Goal: Task Accomplishment & Management: Complete application form

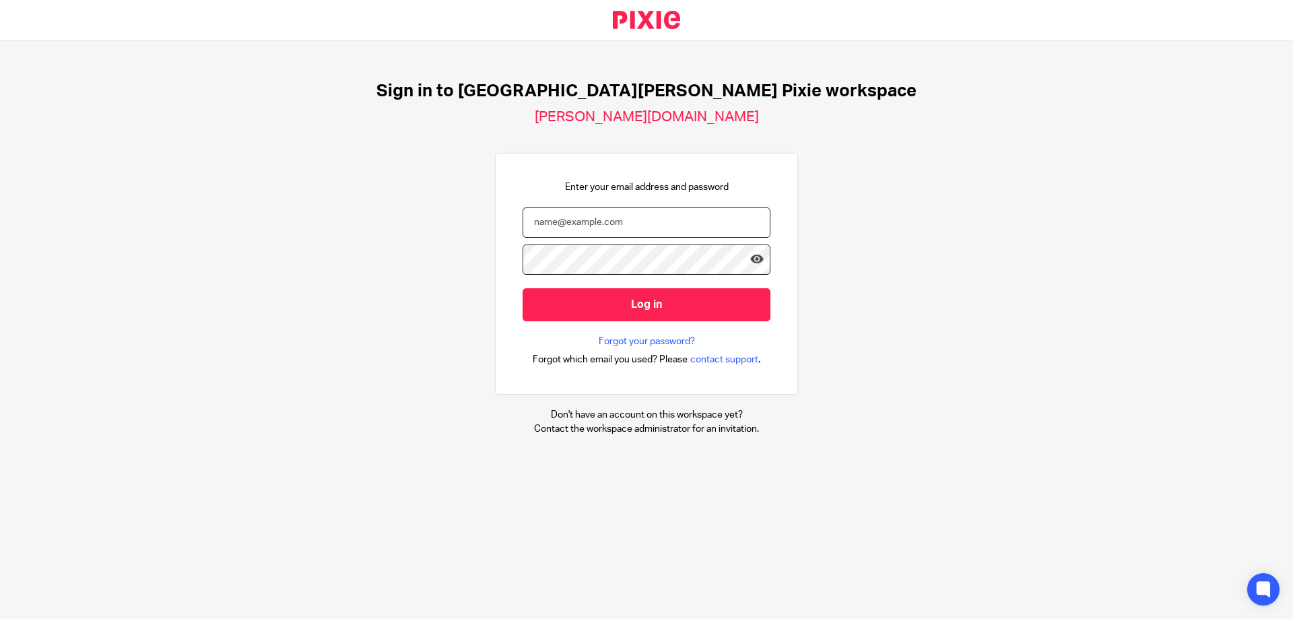
drag, startPoint x: 527, startPoint y: 224, endPoint x: 545, endPoint y: 222, distance: 17.6
click at [527, 224] on input "email" at bounding box center [647, 222] width 248 height 30
type input "[PERSON_NAME][EMAIL_ADDRESS][PERSON_NAME][DOMAIN_NAME]"
click at [858, 329] on div "Sign in to Douglass Grange's Pixie workspace douglass-grange.usepixie.net Enter…" at bounding box center [646, 258] width 1293 height 436
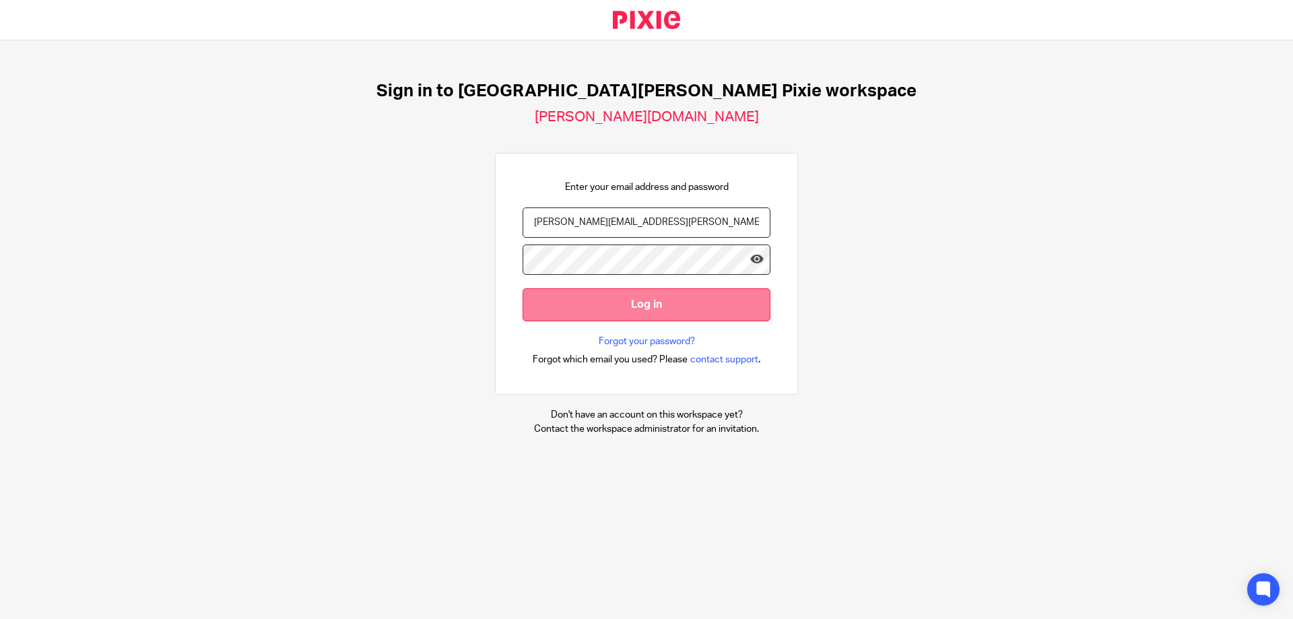
click at [633, 306] on input "Log in" at bounding box center [647, 304] width 248 height 33
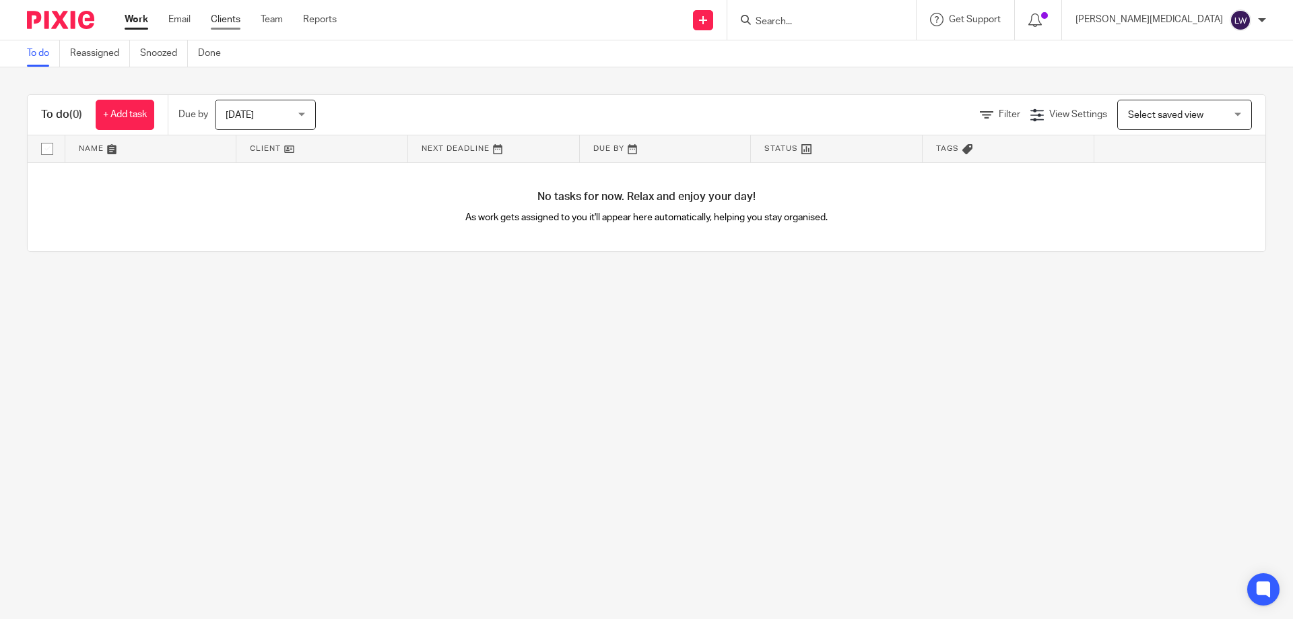
click at [222, 16] on link "Clients" at bounding box center [226, 19] width 30 height 13
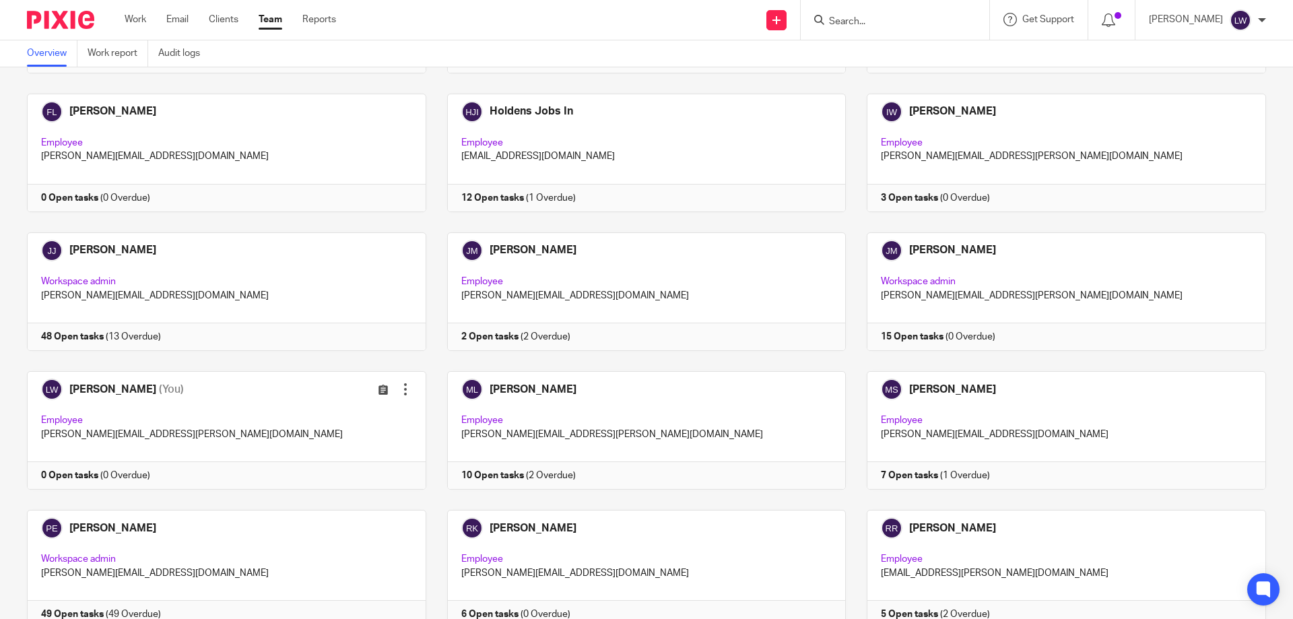
scroll to position [741, 0]
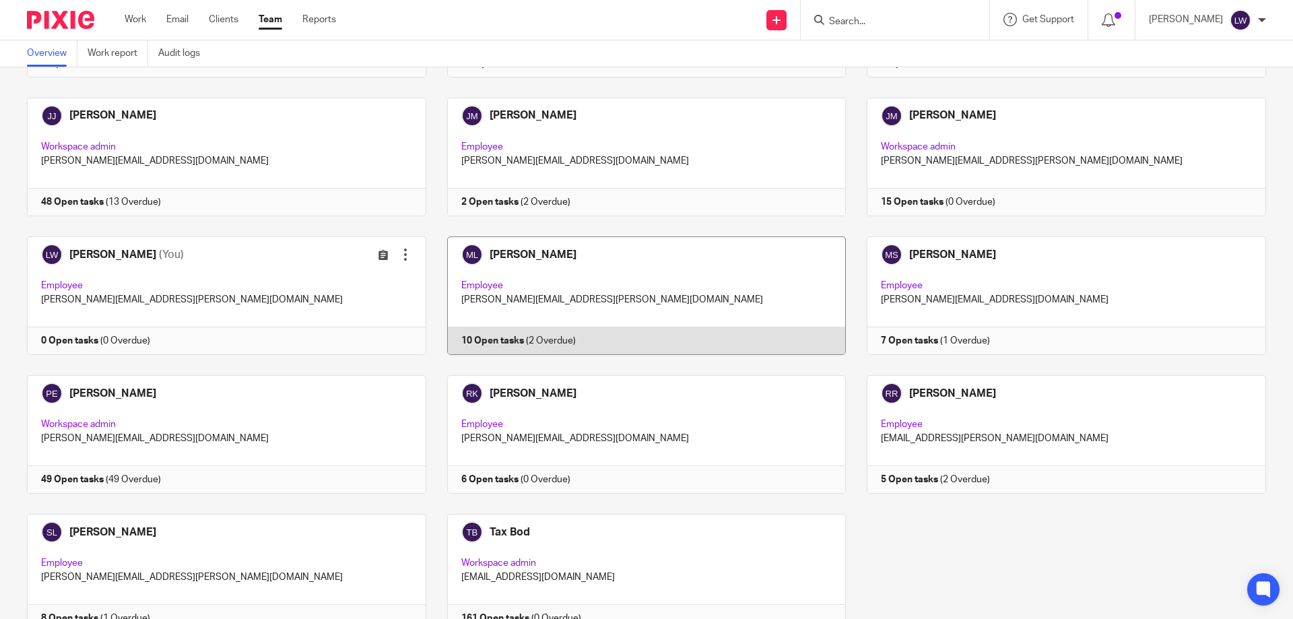
click at [542, 300] on link at bounding box center [636, 295] width 420 height 119
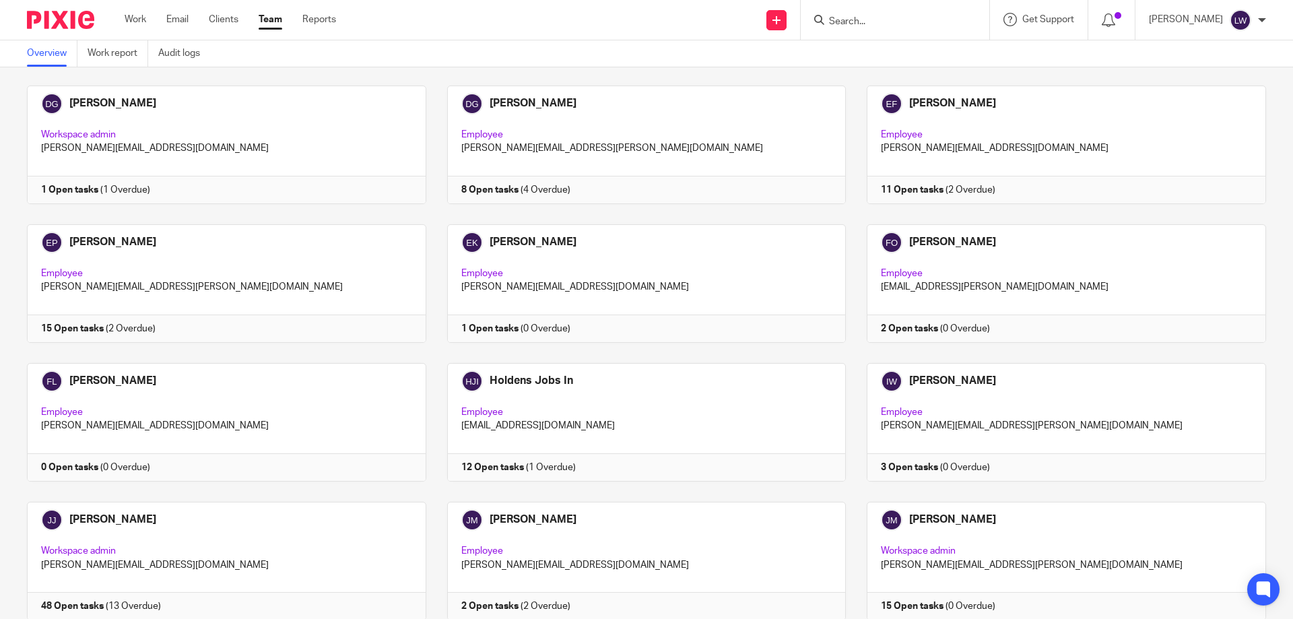
scroll to position [472, 0]
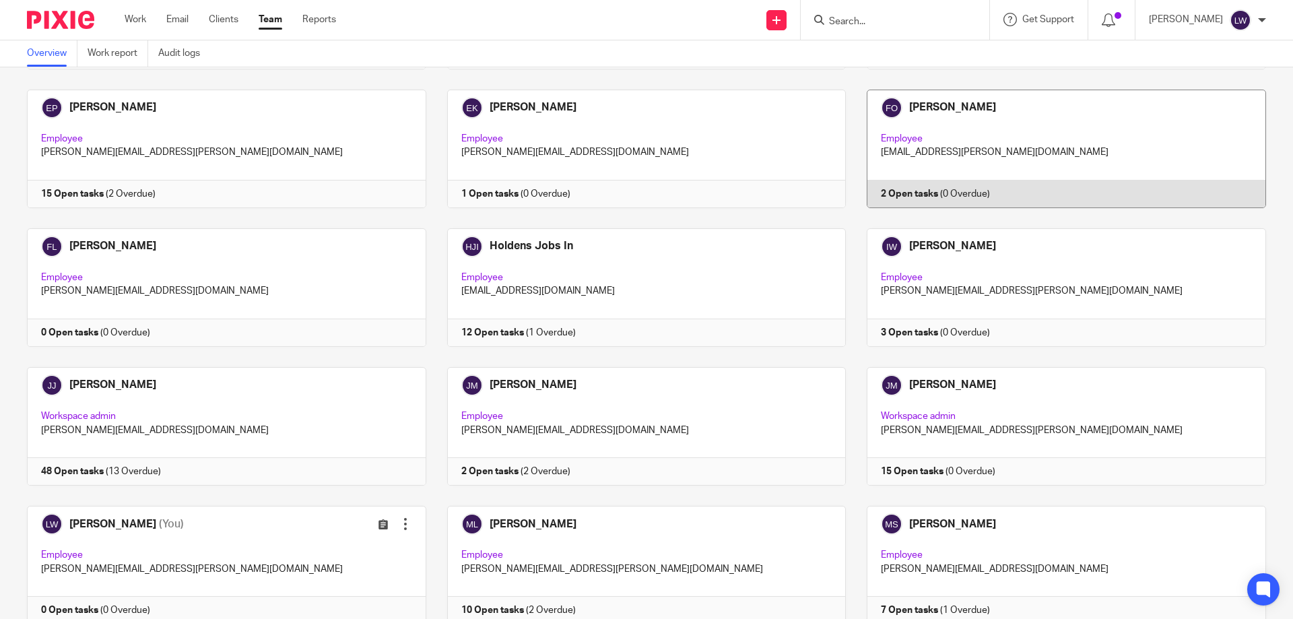
click at [943, 149] on link at bounding box center [1056, 149] width 420 height 119
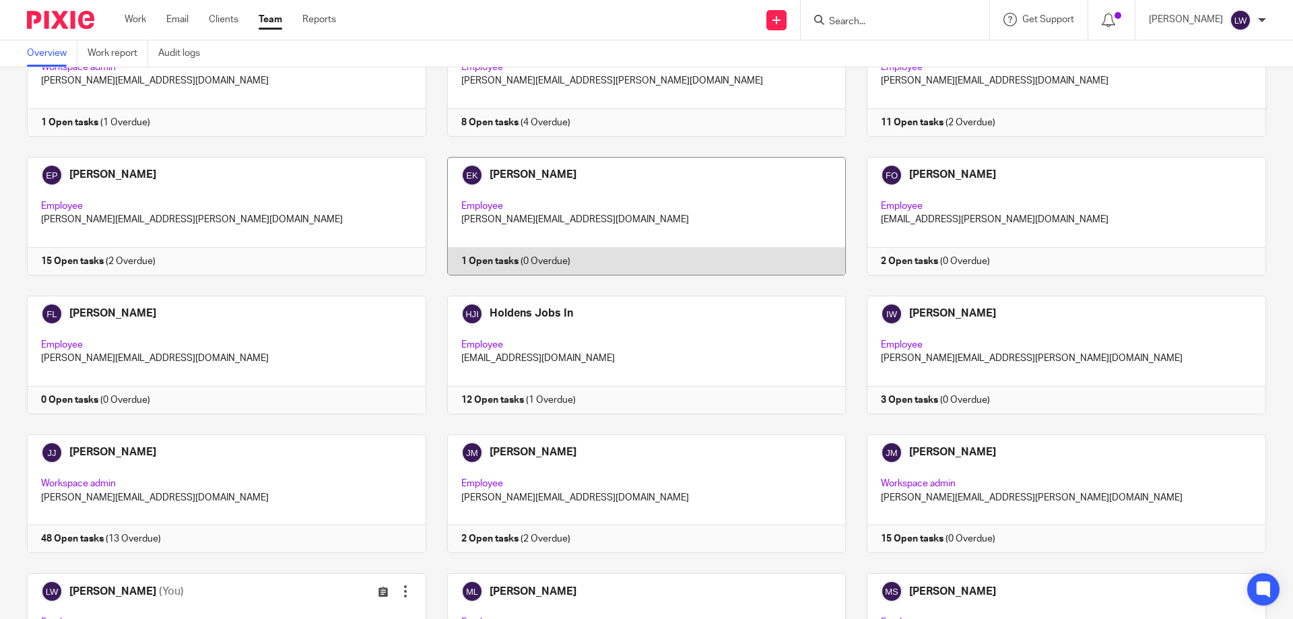
scroll to position [539, 0]
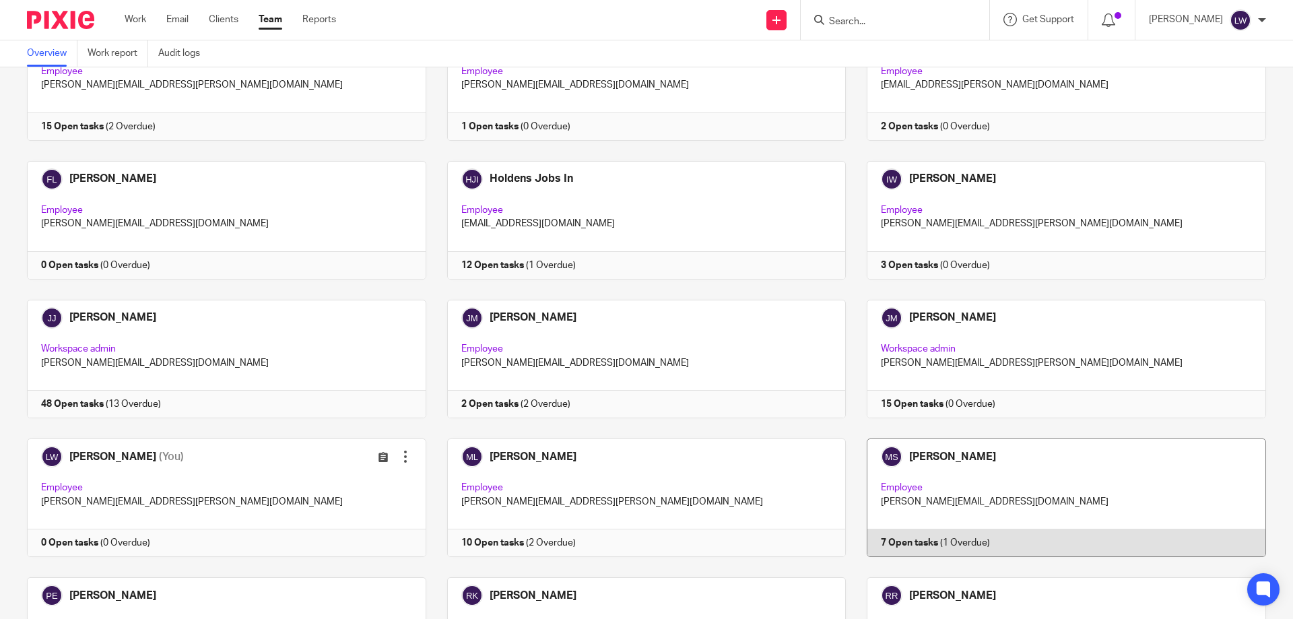
click at [936, 498] on link at bounding box center [1056, 498] width 420 height 119
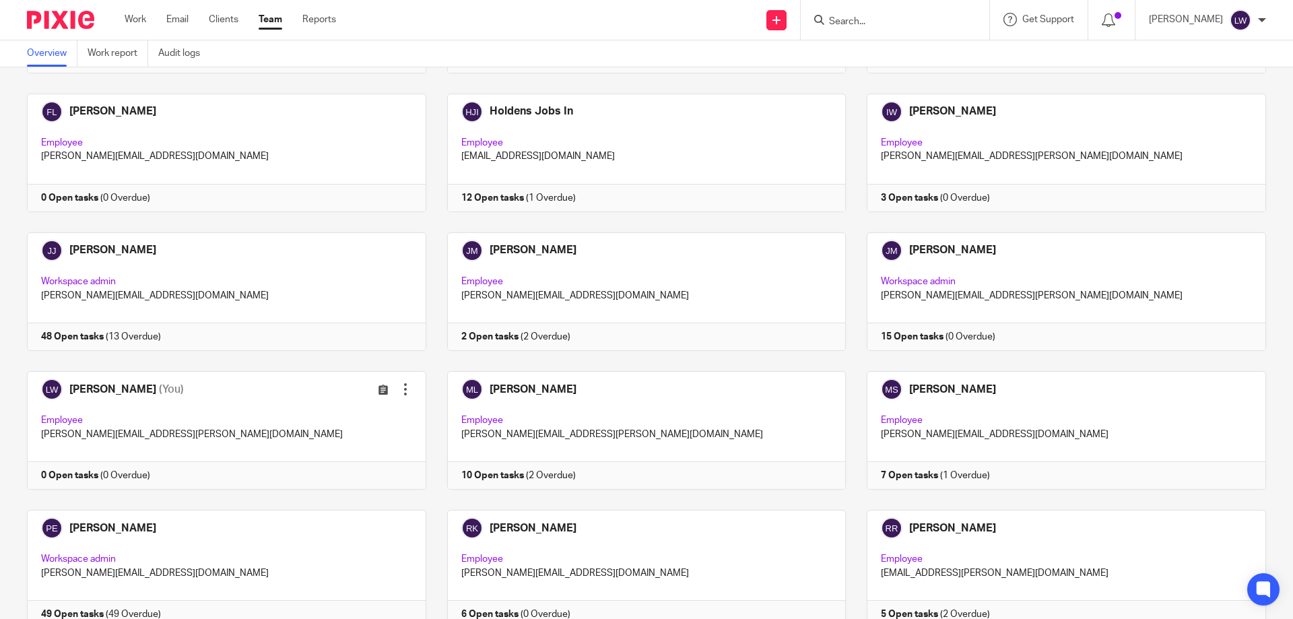
scroll to position [741, 0]
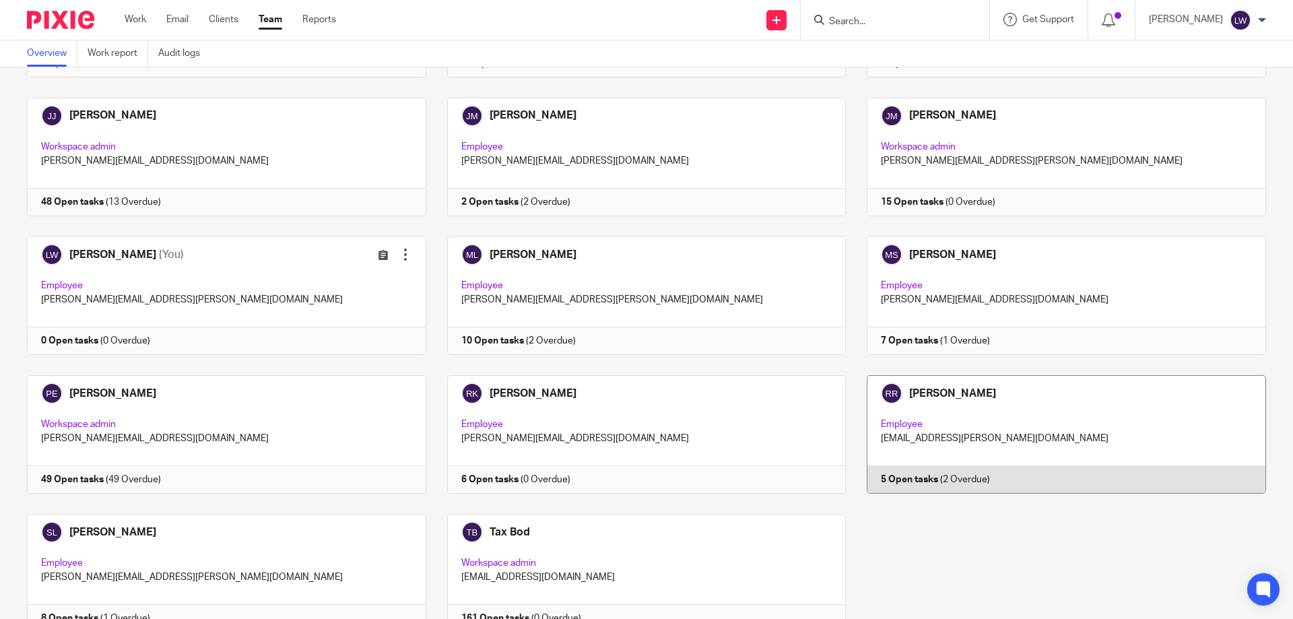
click at [915, 416] on link at bounding box center [1056, 434] width 420 height 119
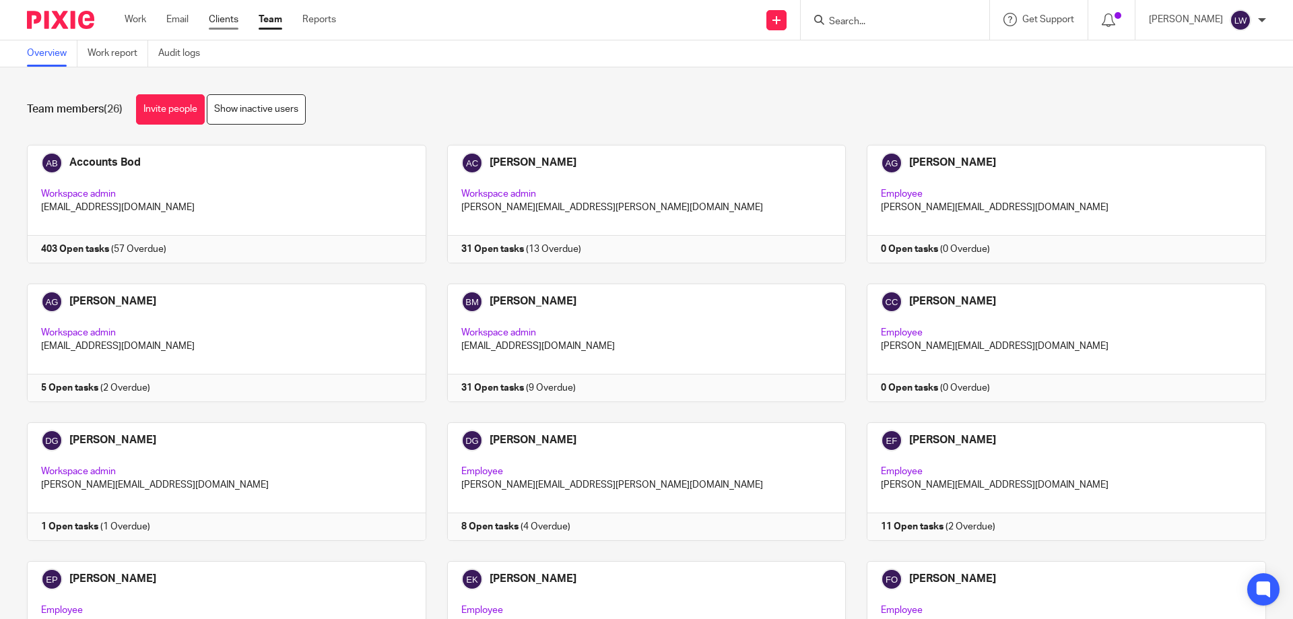
click at [223, 16] on link "Clients" at bounding box center [224, 19] width 30 height 13
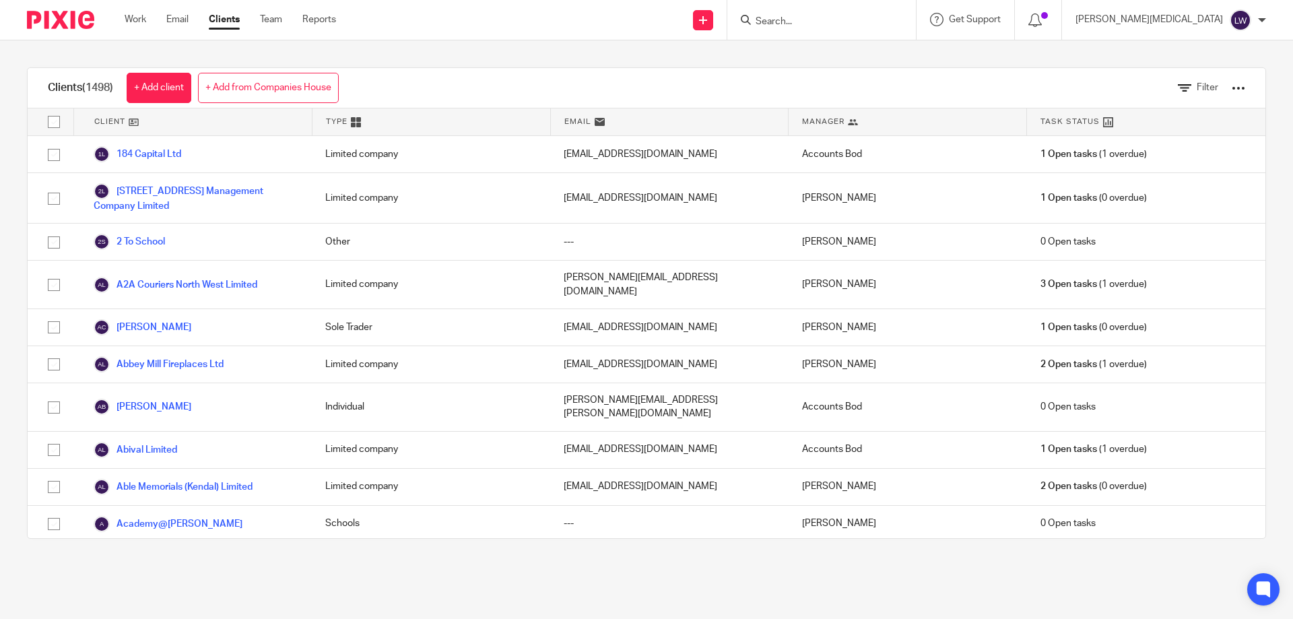
click at [221, 17] on link "Clients" at bounding box center [224, 19] width 31 height 13
click at [283, 87] on link "+ Add from Companies House" at bounding box center [268, 88] width 141 height 30
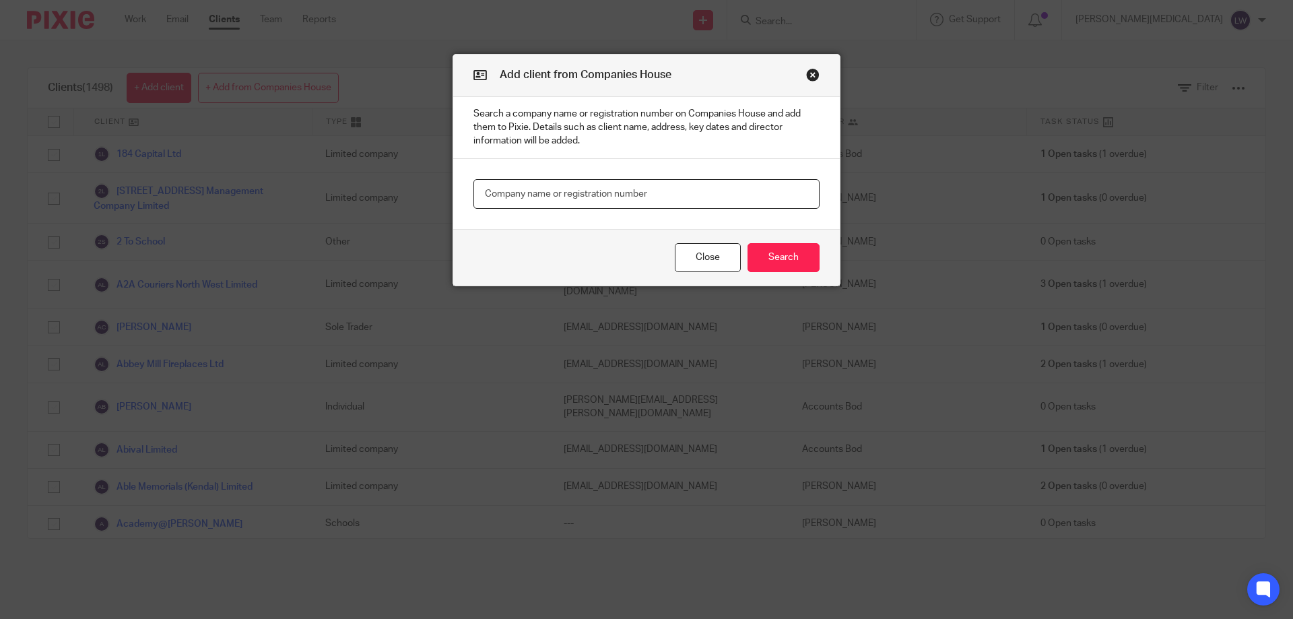
click at [481, 194] on input "text" at bounding box center [647, 194] width 346 height 30
type input "1"
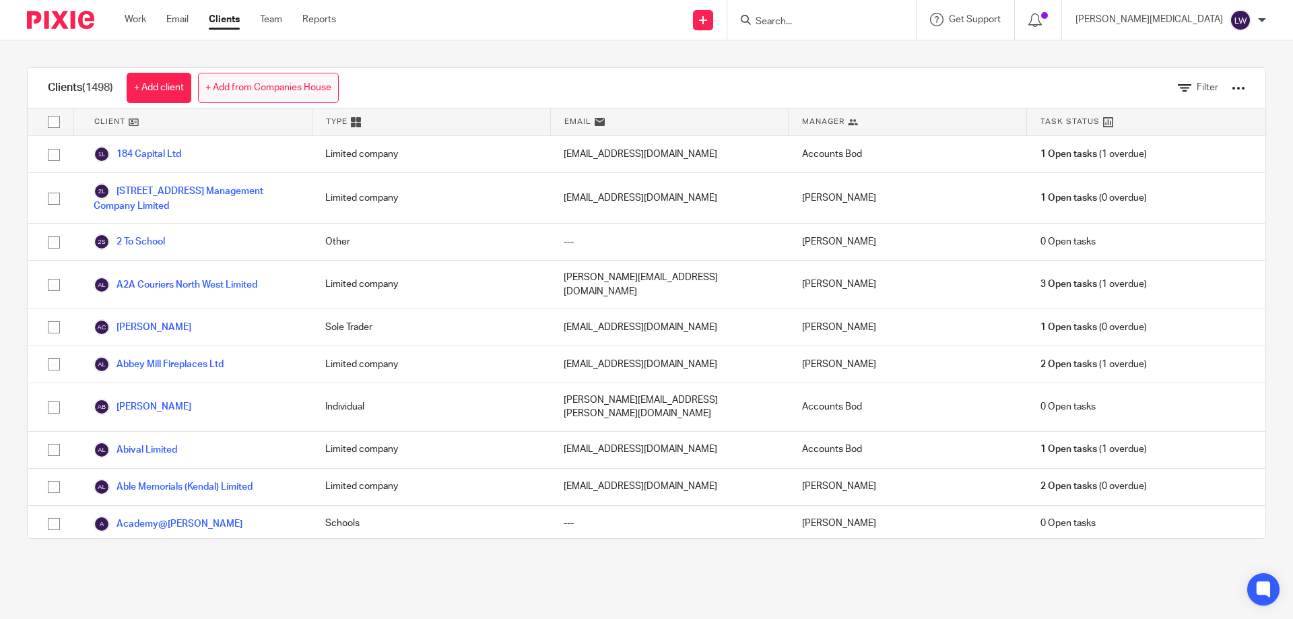
click at [264, 83] on link "+ Add from Companies House" at bounding box center [268, 88] width 141 height 30
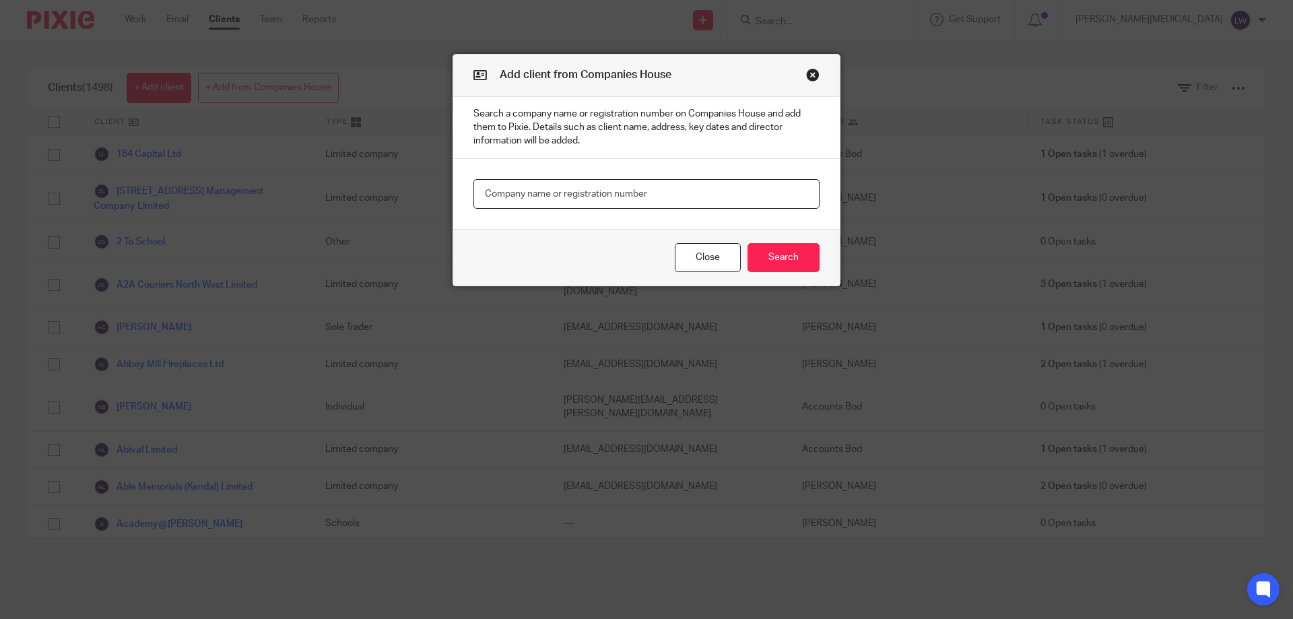
drag, startPoint x: 479, startPoint y: 193, endPoint x: 496, endPoint y: 195, distance: 17.6
click at [482, 193] on input "text" at bounding box center [647, 194] width 346 height 30
type input "16637916"
click at [769, 256] on button "Search" at bounding box center [784, 257] width 72 height 29
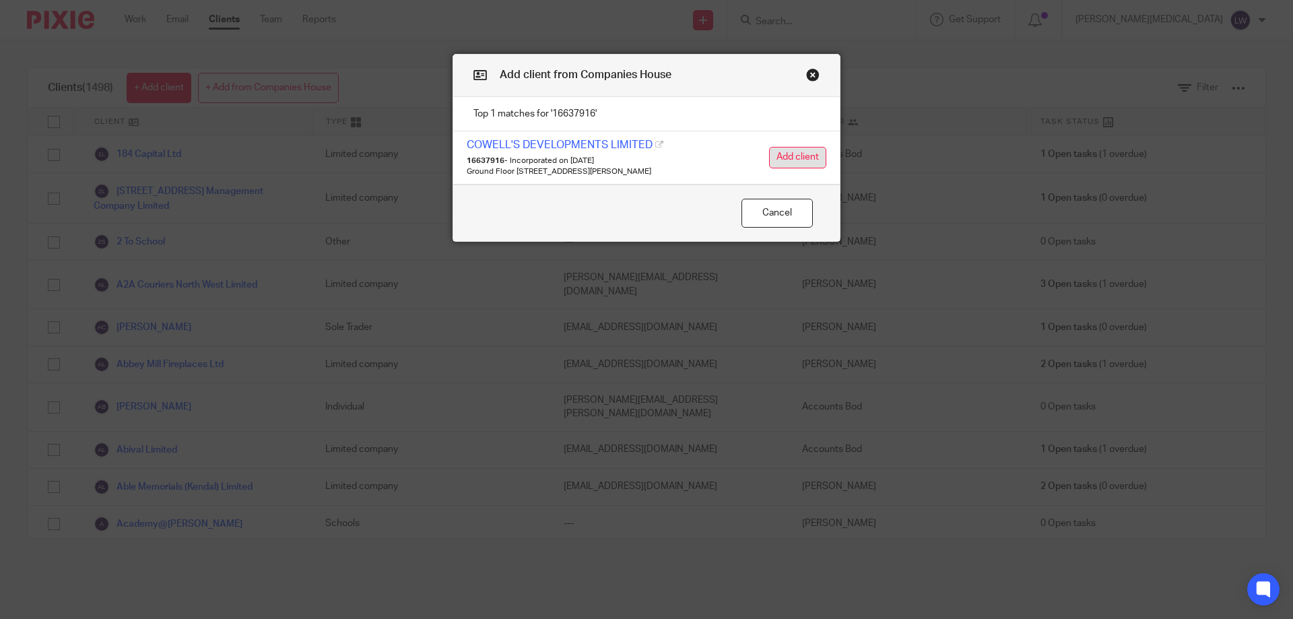
click at [799, 157] on button "Add client" at bounding box center [797, 158] width 57 height 22
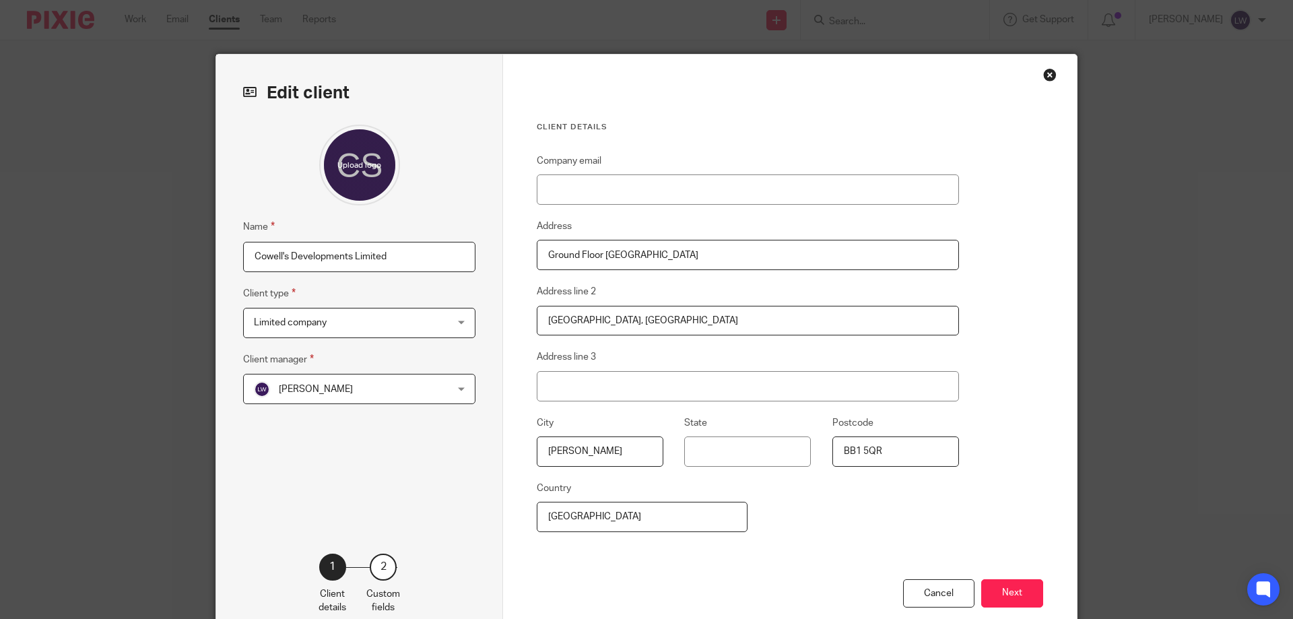
click at [455, 389] on div "[PERSON_NAME] [PERSON_NAME]" at bounding box center [359, 389] width 232 height 30
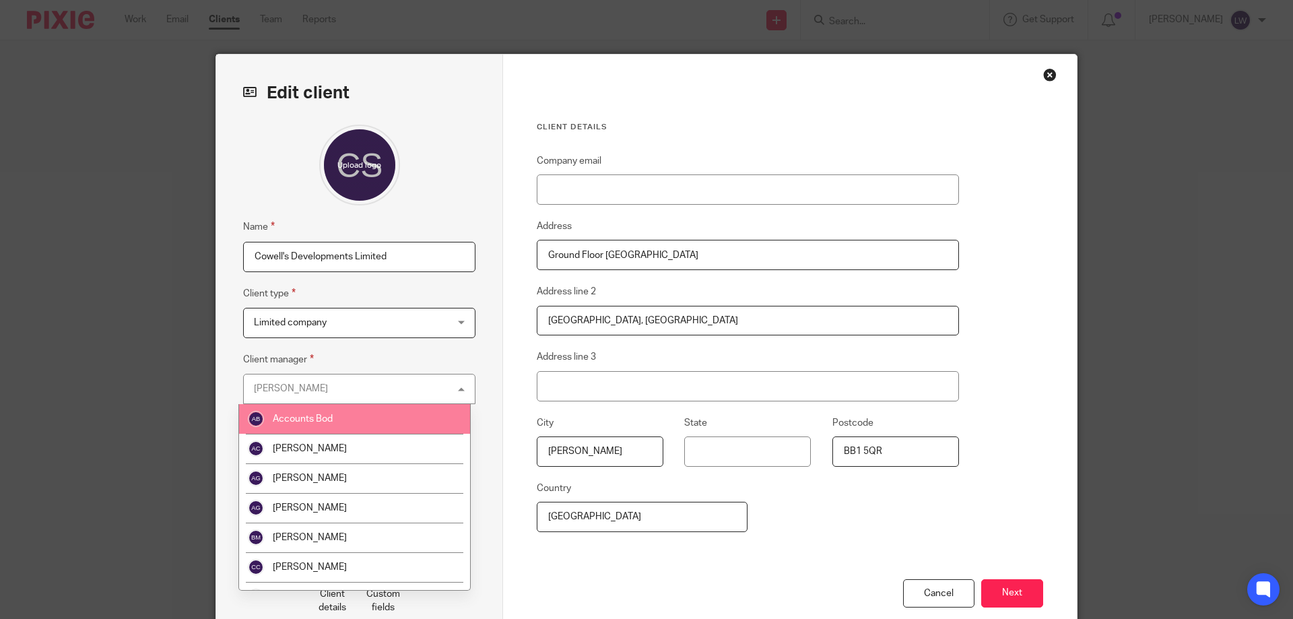
click at [406, 414] on li "Accounts Bod" at bounding box center [354, 419] width 231 height 30
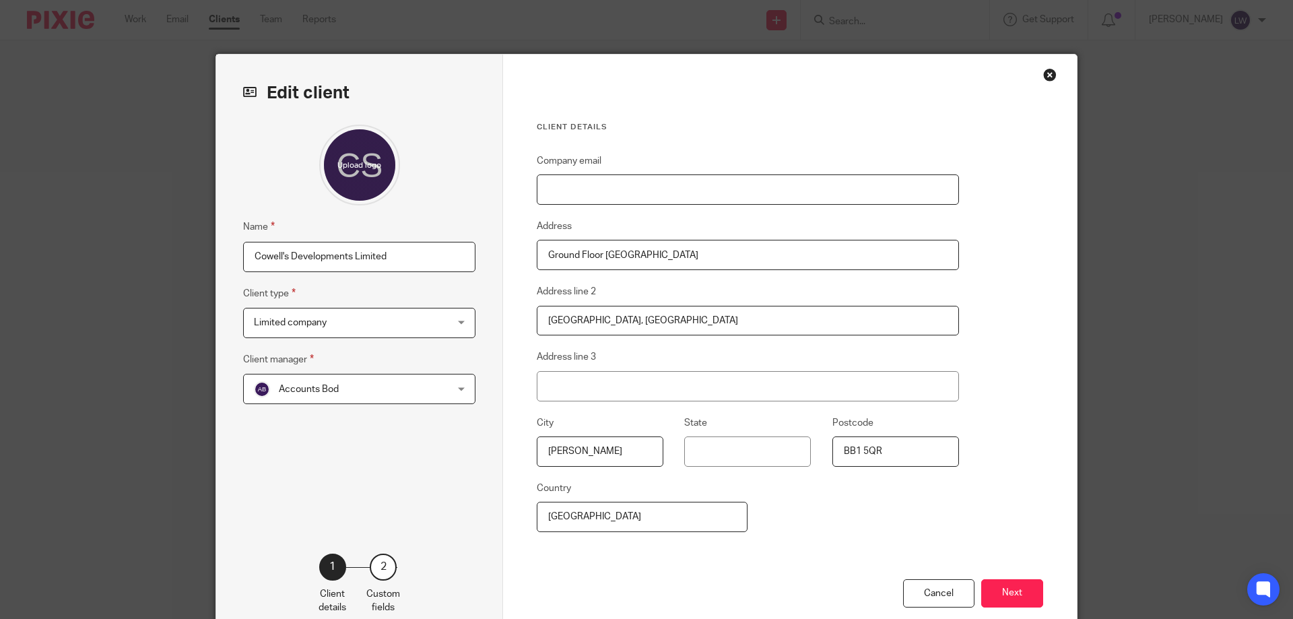
click at [556, 191] on input "Company email" at bounding box center [748, 189] width 422 height 30
type input "[EMAIL_ADDRESS][DOMAIN_NAME]"
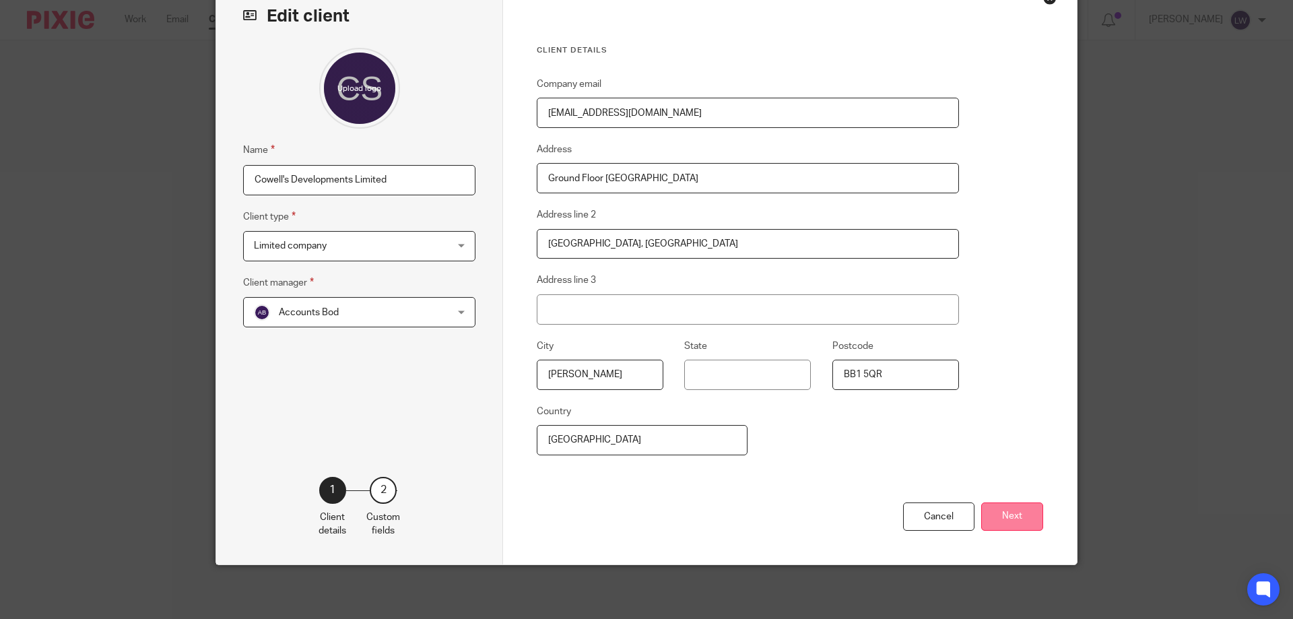
click at [1010, 519] on button "Next" at bounding box center [1012, 517] width 62 height 29
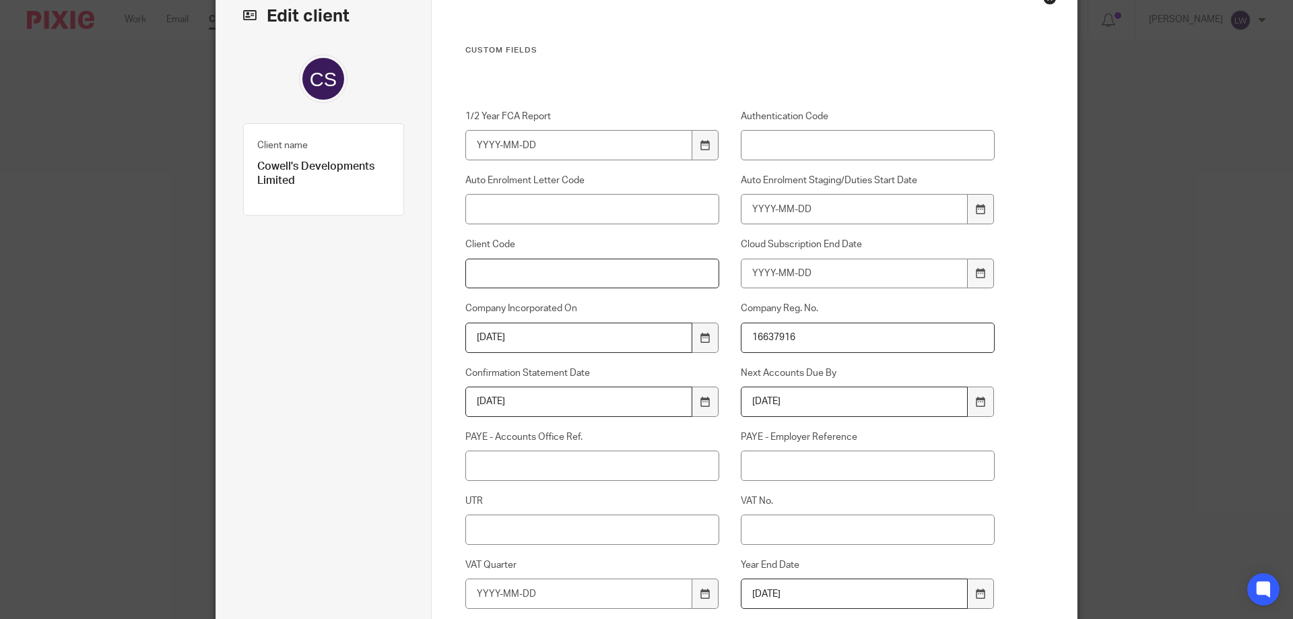
click at [493, 272] on input "Client Code" at bounding box center [592, 274] width 255 height 30
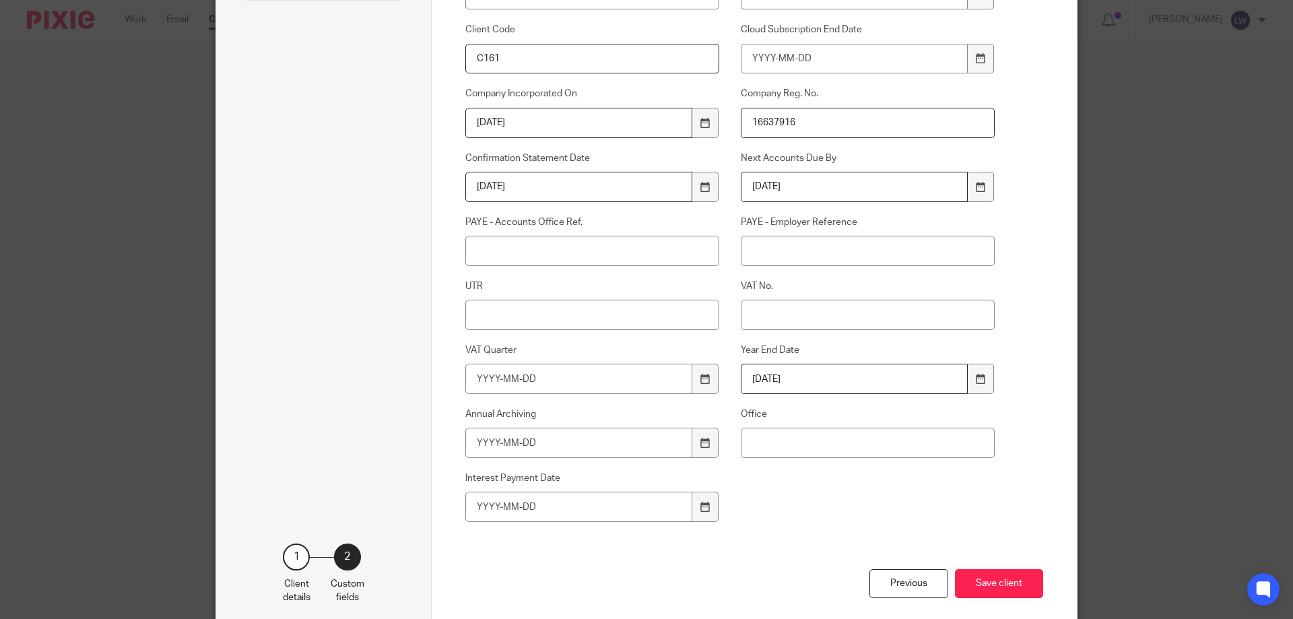
scroll to position [359, 0]
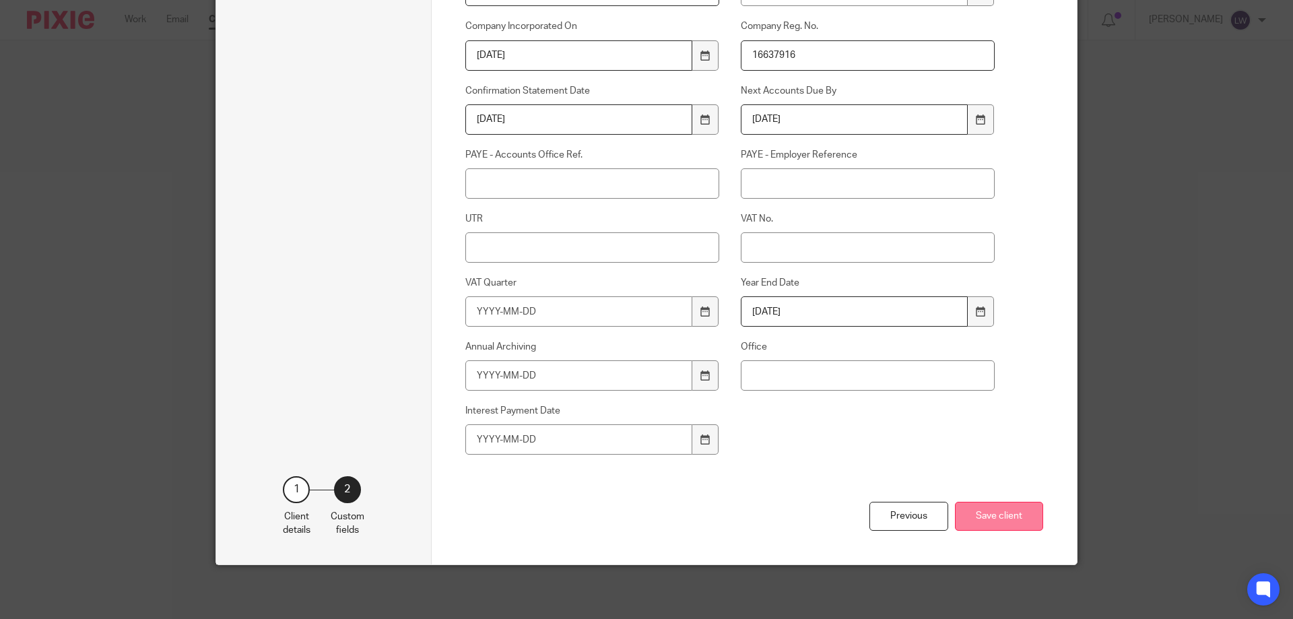
type input "C161"
click at [996, 513] on button "Save client" at bounding box center [999, 516] width 88 height 29
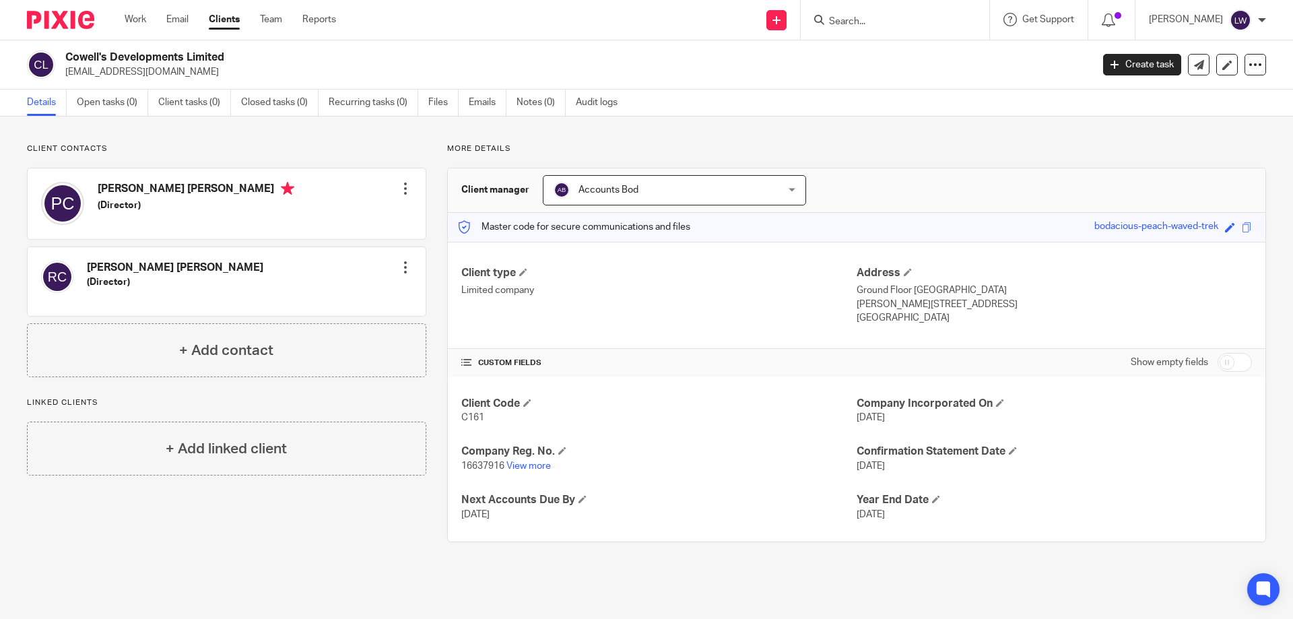
click at [403, 266] on div at bounding box center [405, 267] width 13 height 13
click at [325, 296] on link "Edit contact" at bounding box center [342, 298] width 129 height 20
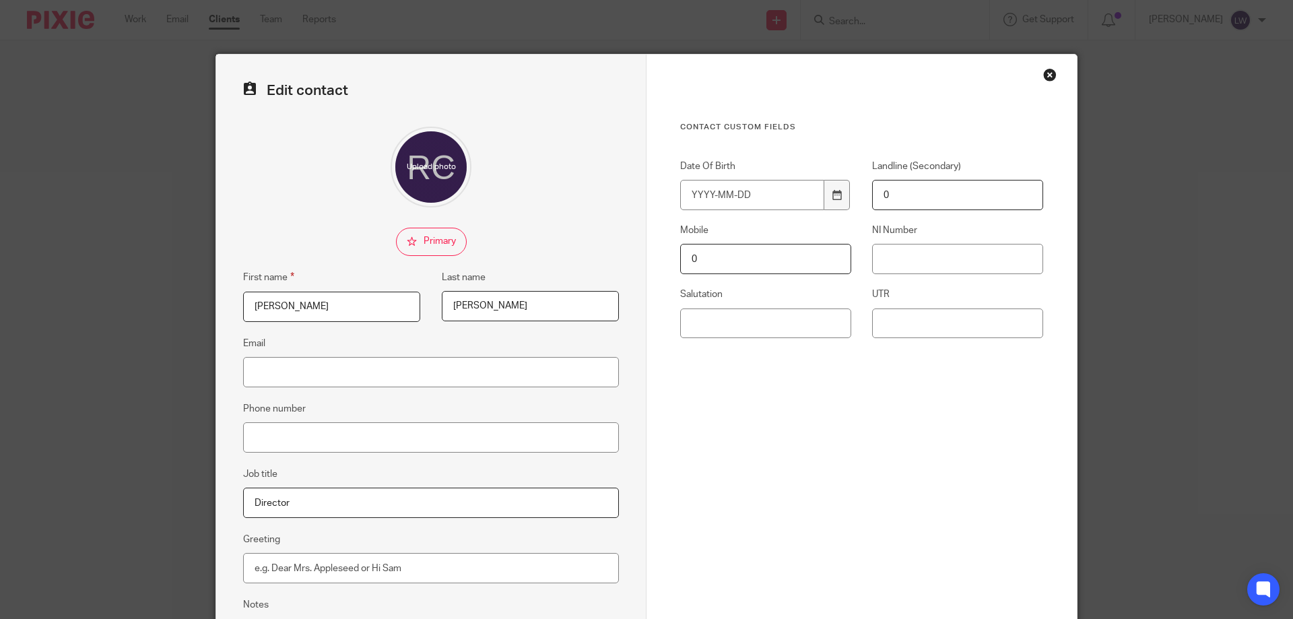
scroll to position [67, 0]
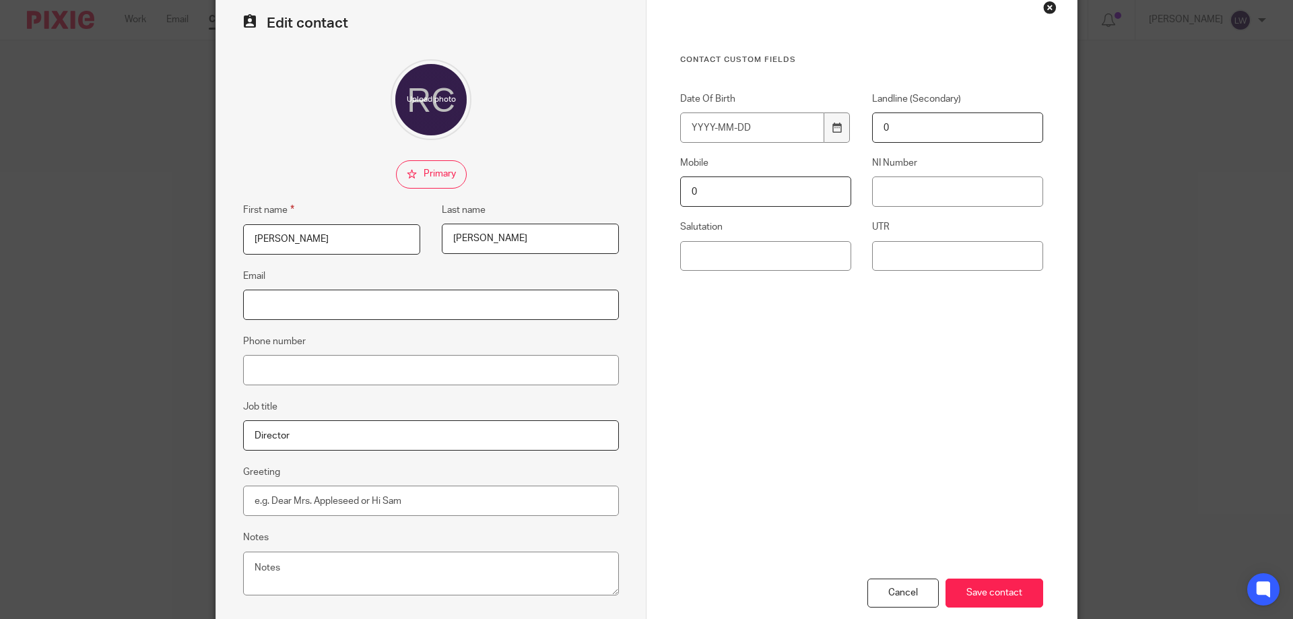
click at [266, 307] on input "Email" at bounding box center [431, 305] width 376 height 30
type input "ryancowell10@gmail.com"
drag, startPoint x: 257, startPoint y: 367, endPoint x: 309, endPoint y: 374, distance: 53.0
click at [257, 367] on input "Phone number" at bounding box center [431, 370] width 376 height 30
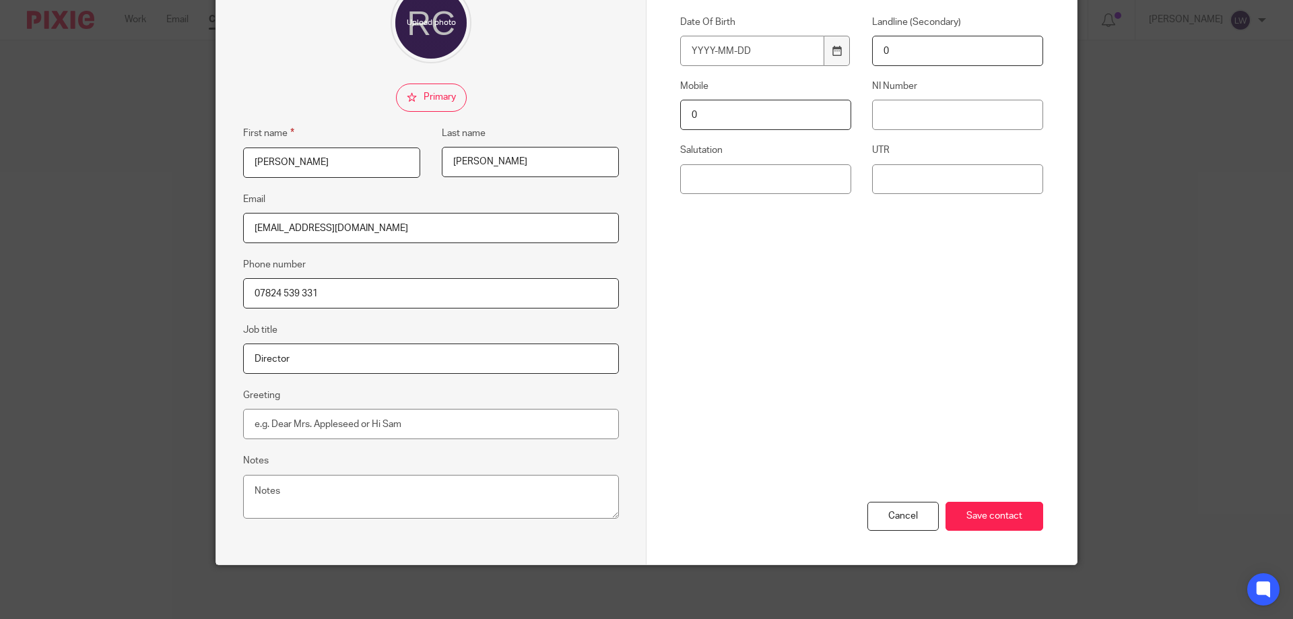
scroll to position [0, 0]
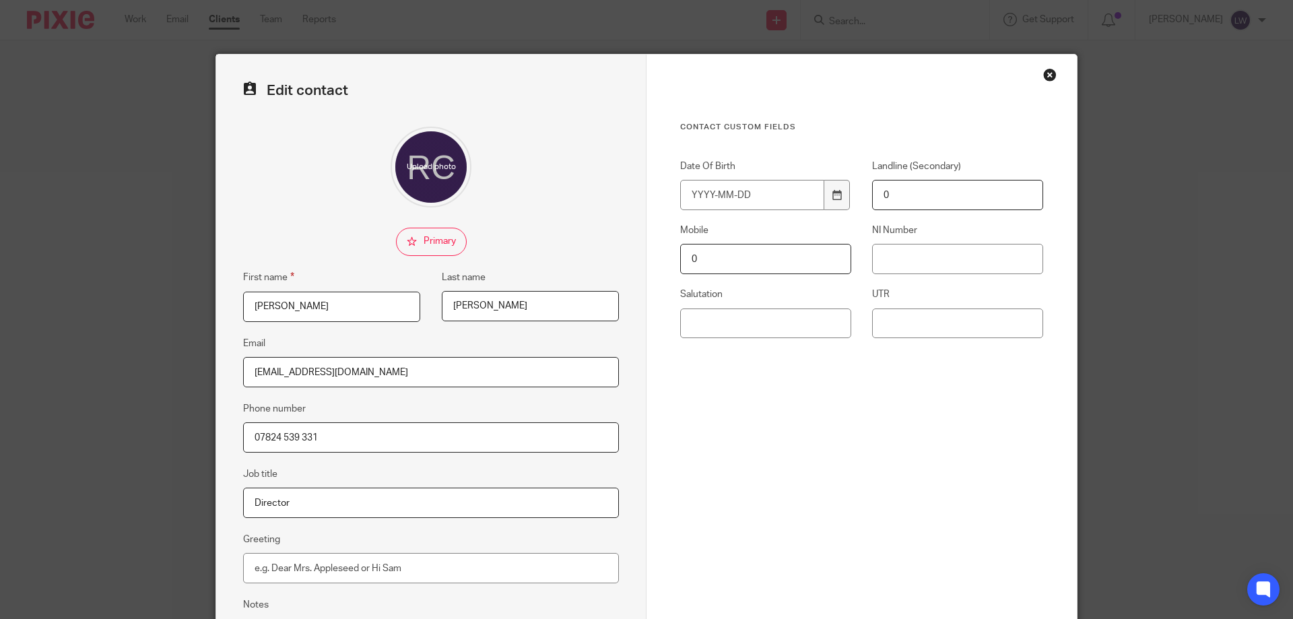
type input "07824 539 331"
drag, startPoint x: 686, startPoint y: 194, endPoint x: 707, endPoint y: 201, distance: 22.2
click at [686, 194] on input "Date Of Birth" at bounding box center [752, 195] width 144 height 30
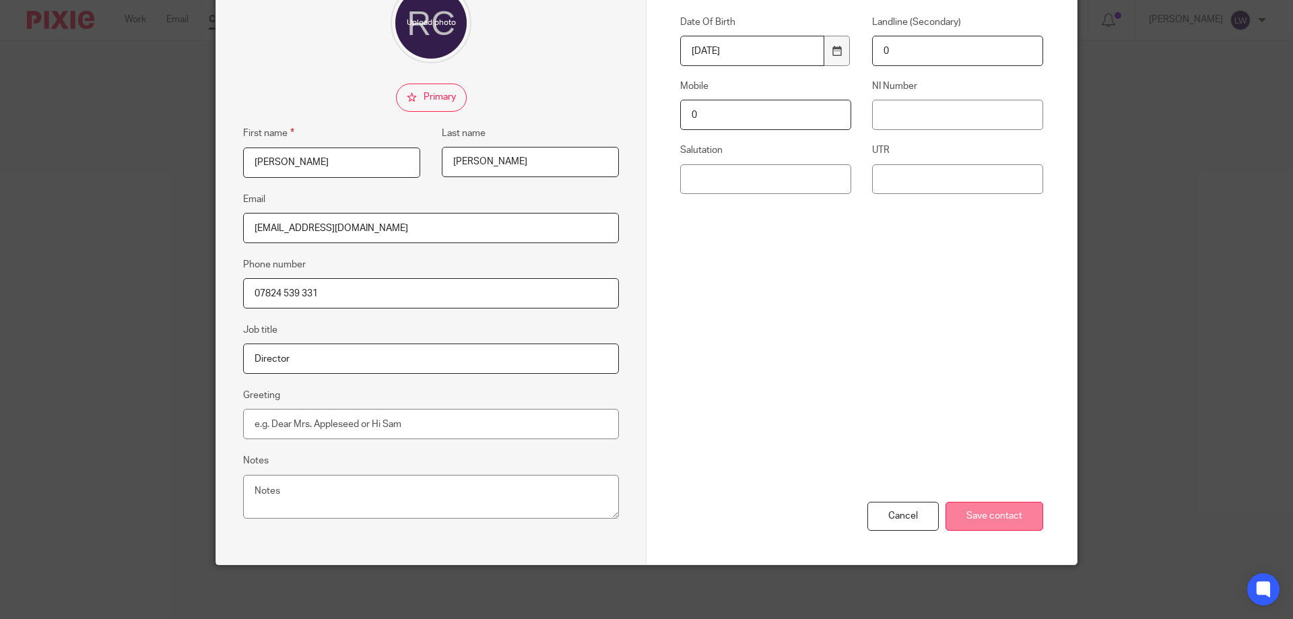
type input "1990-07-19"
click at [985, 519] on input "Save contact" at bounding box center [995, 516] width 98 height 29
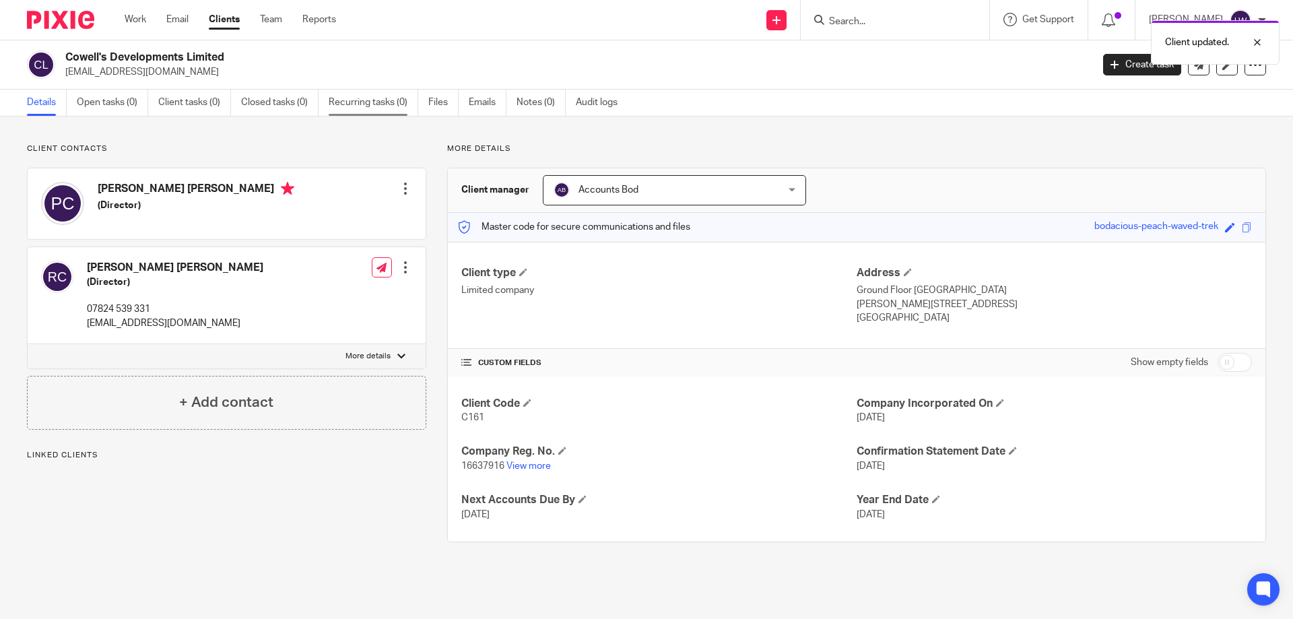
click at [354, 98] on link "Recurring tasks (0)" at bounding box center [374, 103] width 90 height 26
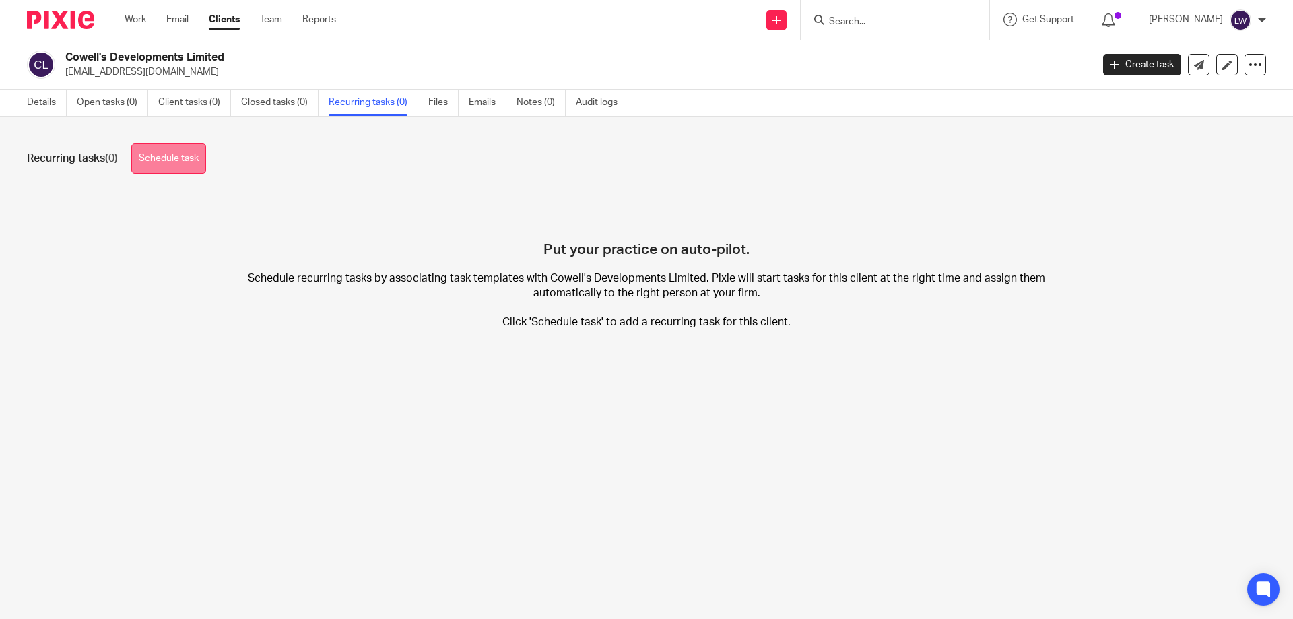
click at [162, 156] on link "Schedule task" at bounding box center [168, 158] width 75 height 30
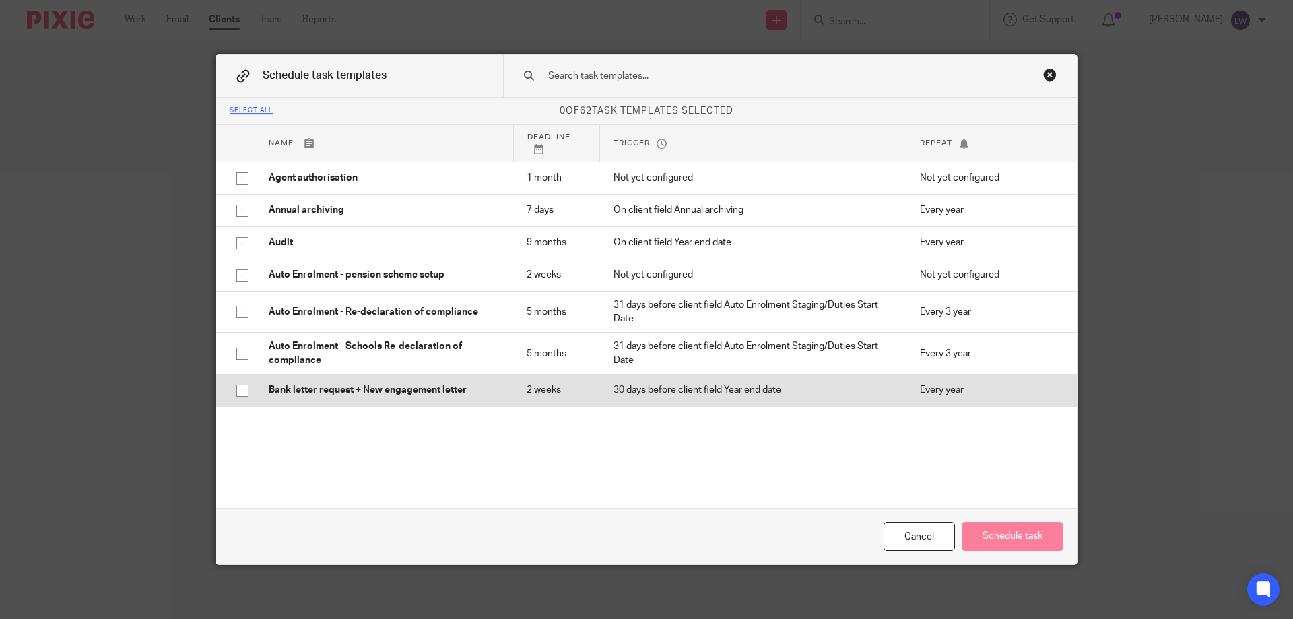
scroll to position [135, 0]
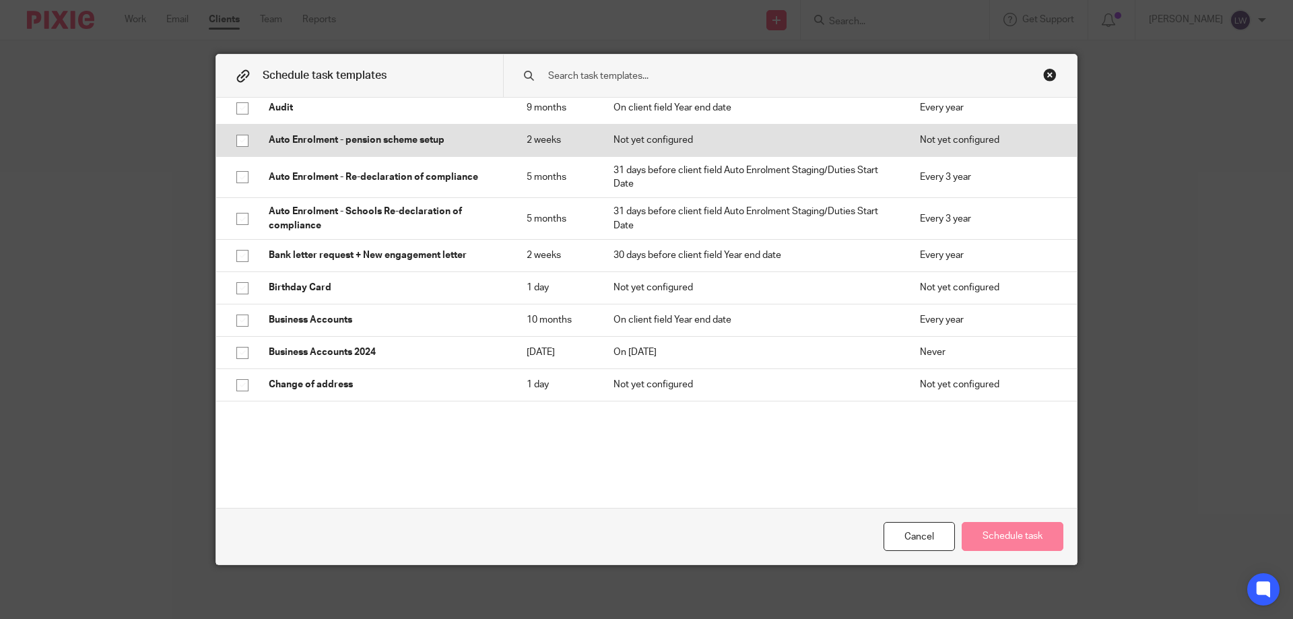
click at [236, 136] on input "checkbox" at bounding box center [243, 141] width 26 height 26
checkbox input "true"
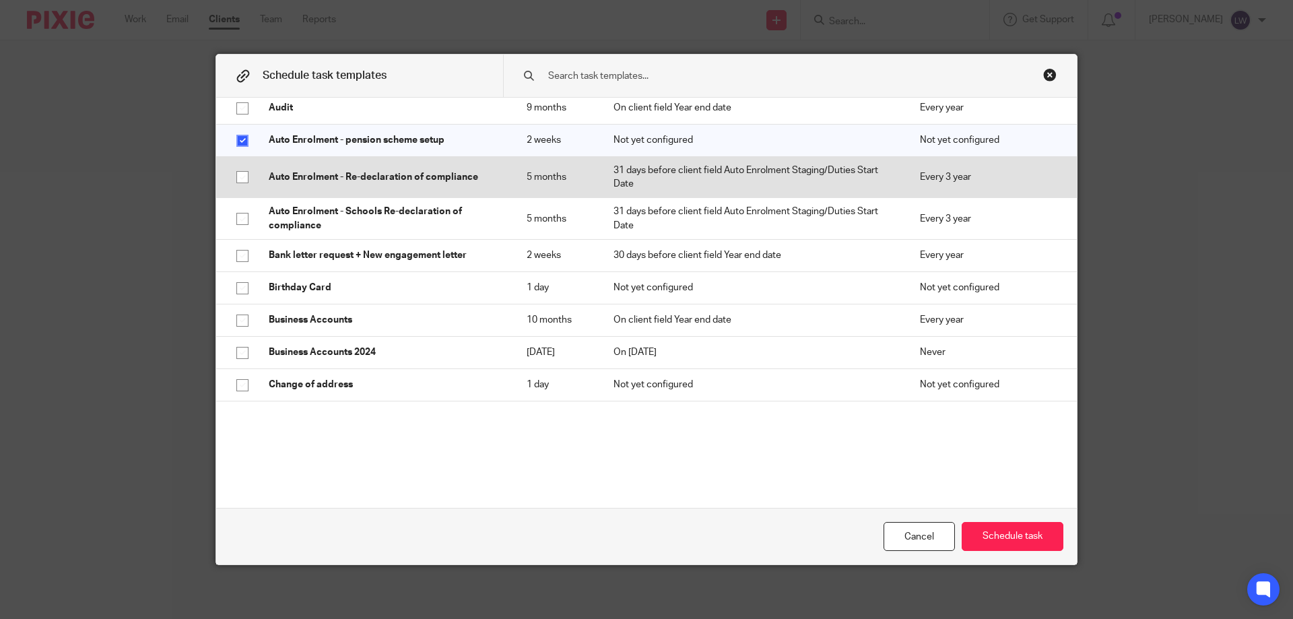
click at [234, 174] on input "checkbox" at bounding box center [243, 177] width 26 height 26
checkbox input "true"
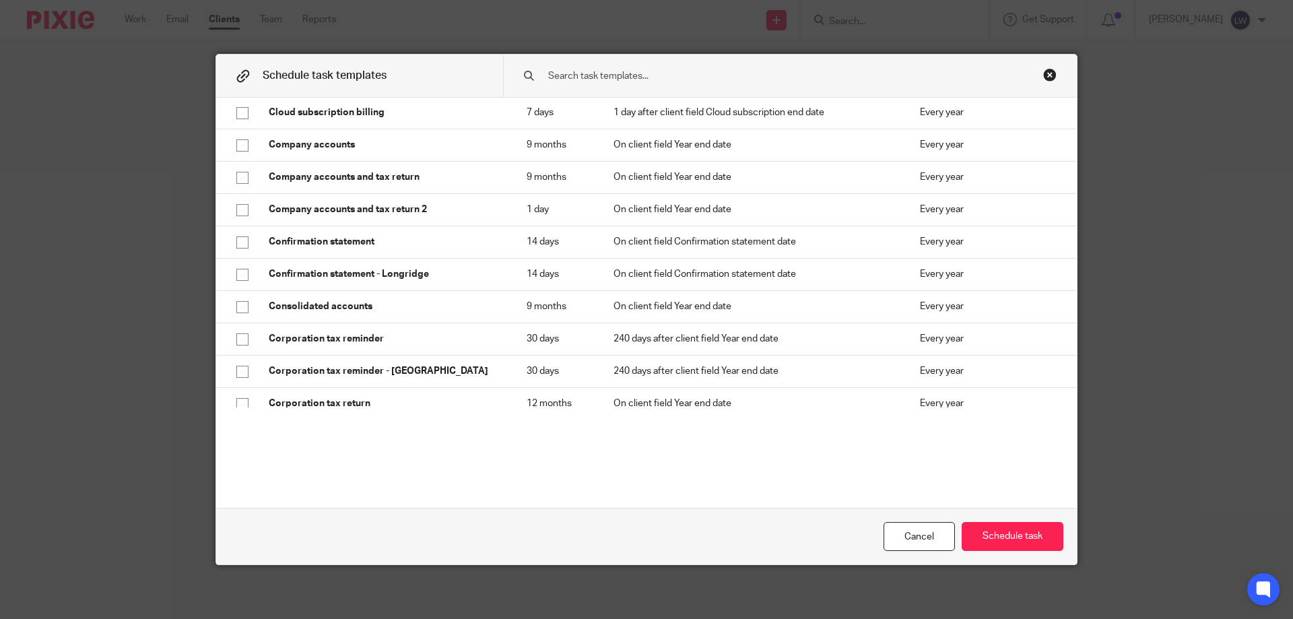
scroll to position [404, 0]
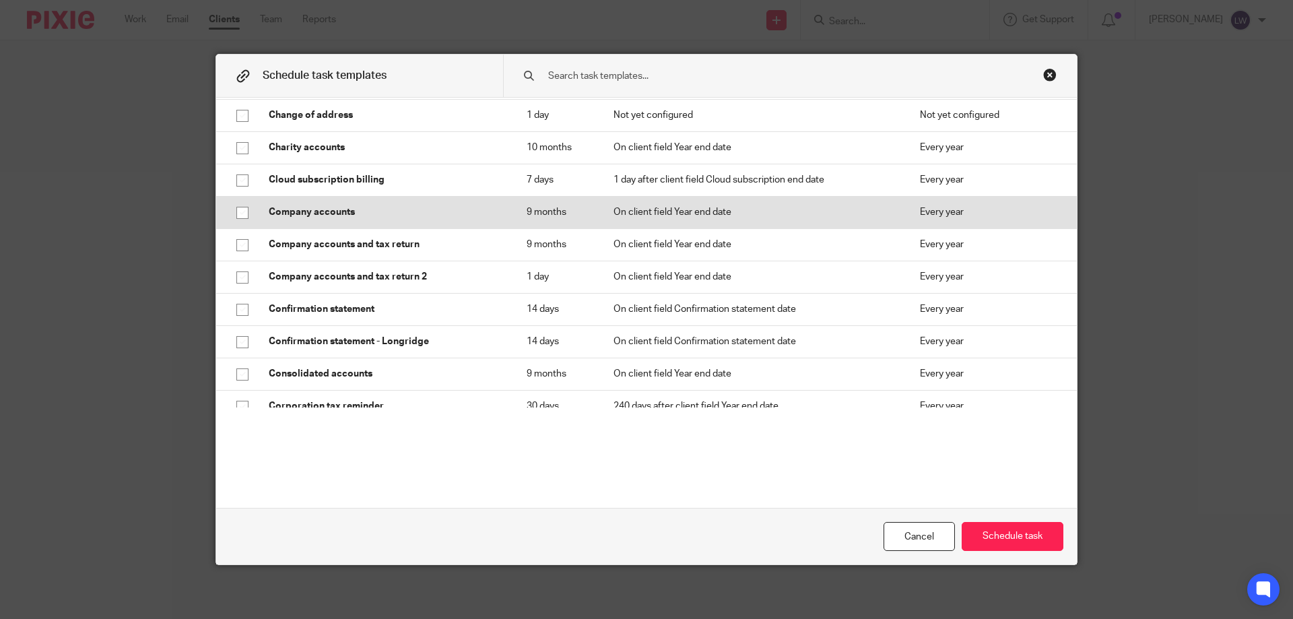
click at [240, 212] on input "checkbox" at bounding box center [243, 213] width 26 height 26
checkbox input "true"
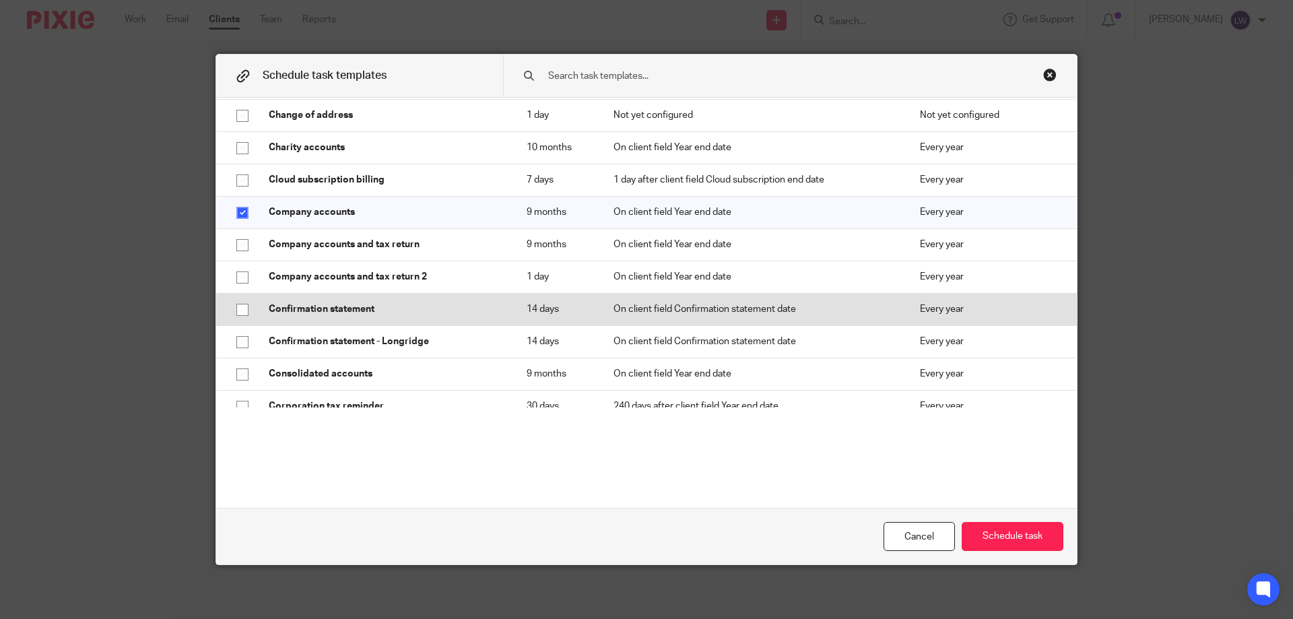
click at [240, 308] on input "checkbox" at bounding box center [243, 310] width 26 height 26
checkbox input "true"
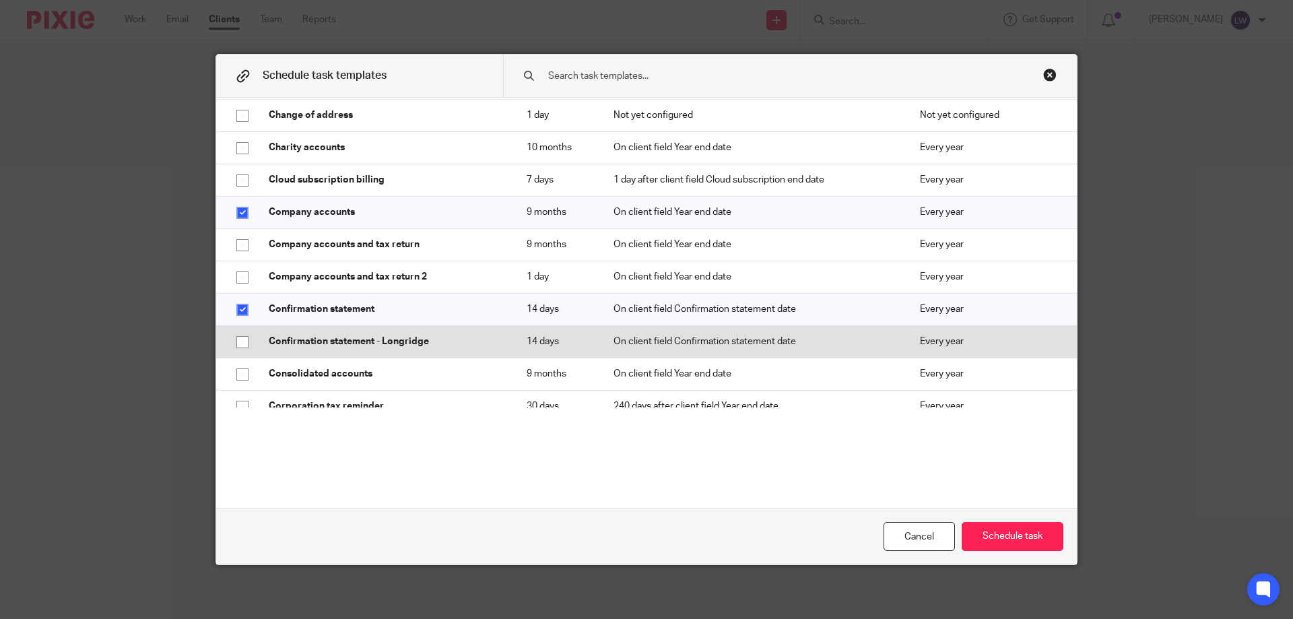
scroll to position [539, 0]
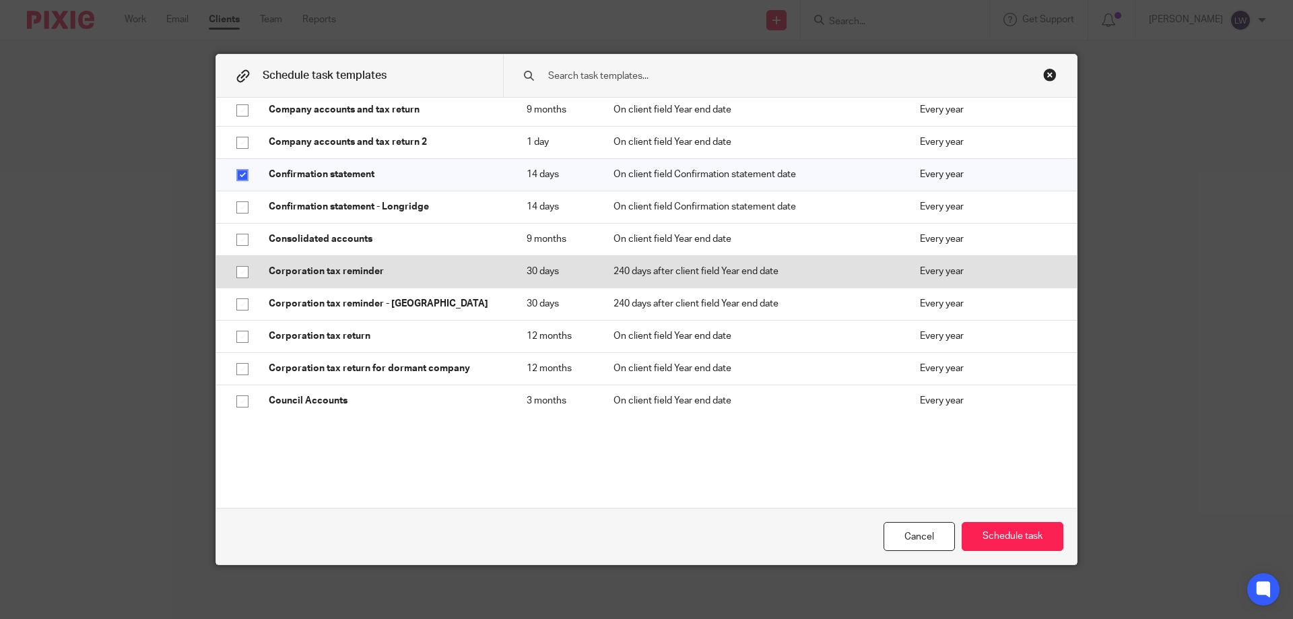
click at [237, 271] on input "checkbox" at bounding box center [243, 272] width 26 height 26
checkbox input "true"
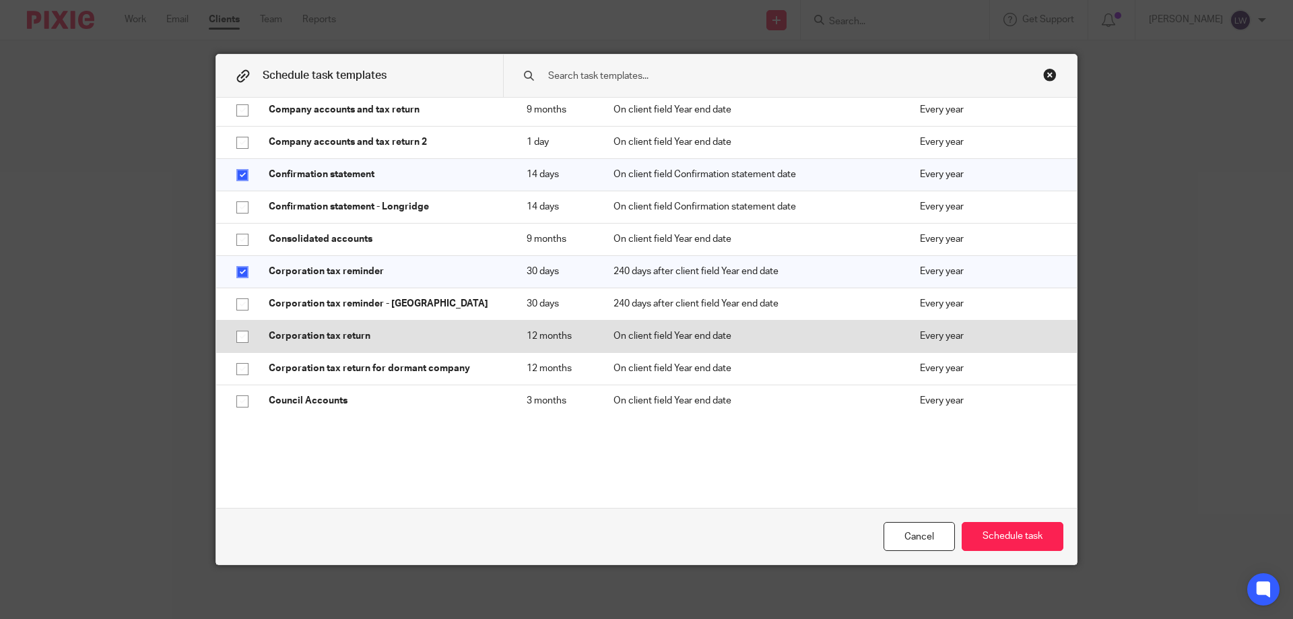
click at [237, 336] on input "checkbox" at bounding box center [243, 337] width 26 height 26
checkbox input "true"
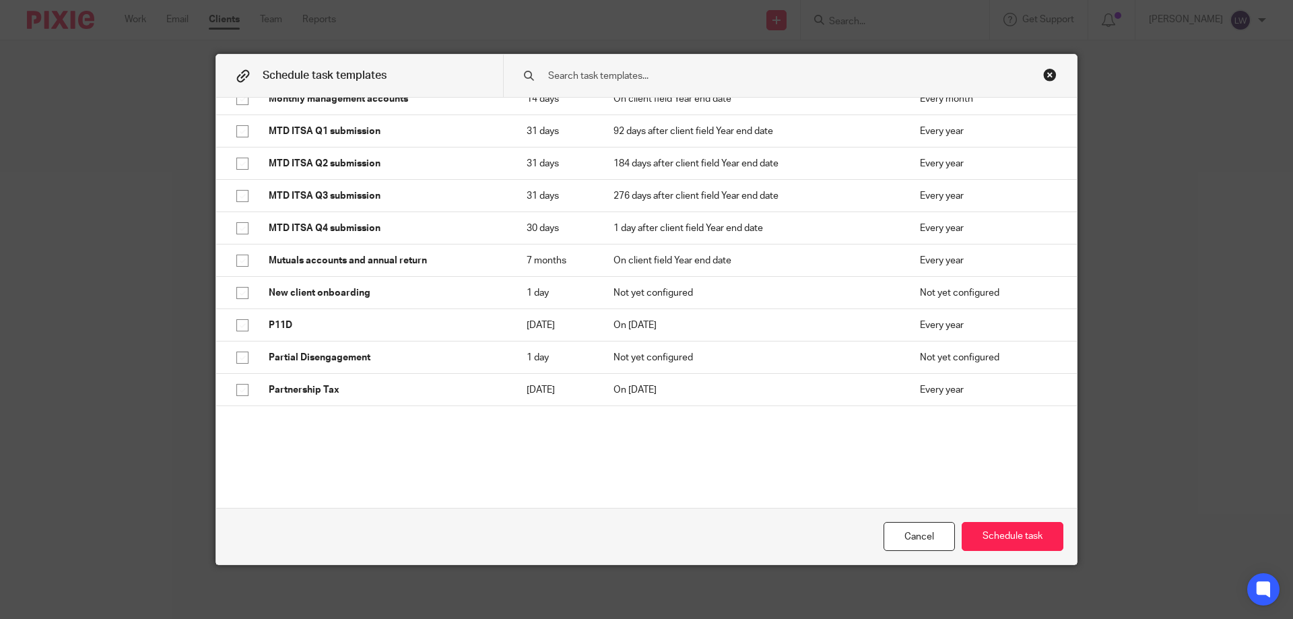
scroll to position [1347, 0]
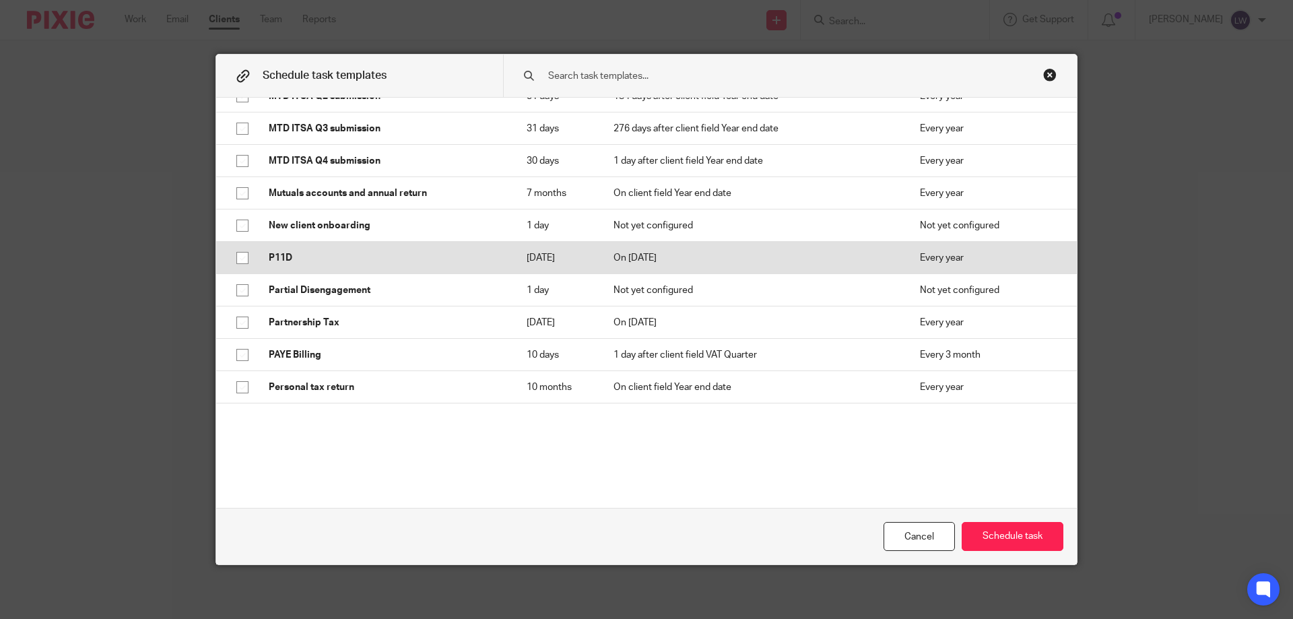
click at [234, 267] on input "checkbox" at bounding box center [243, 258] width 26 height 26
checkbox input "true"
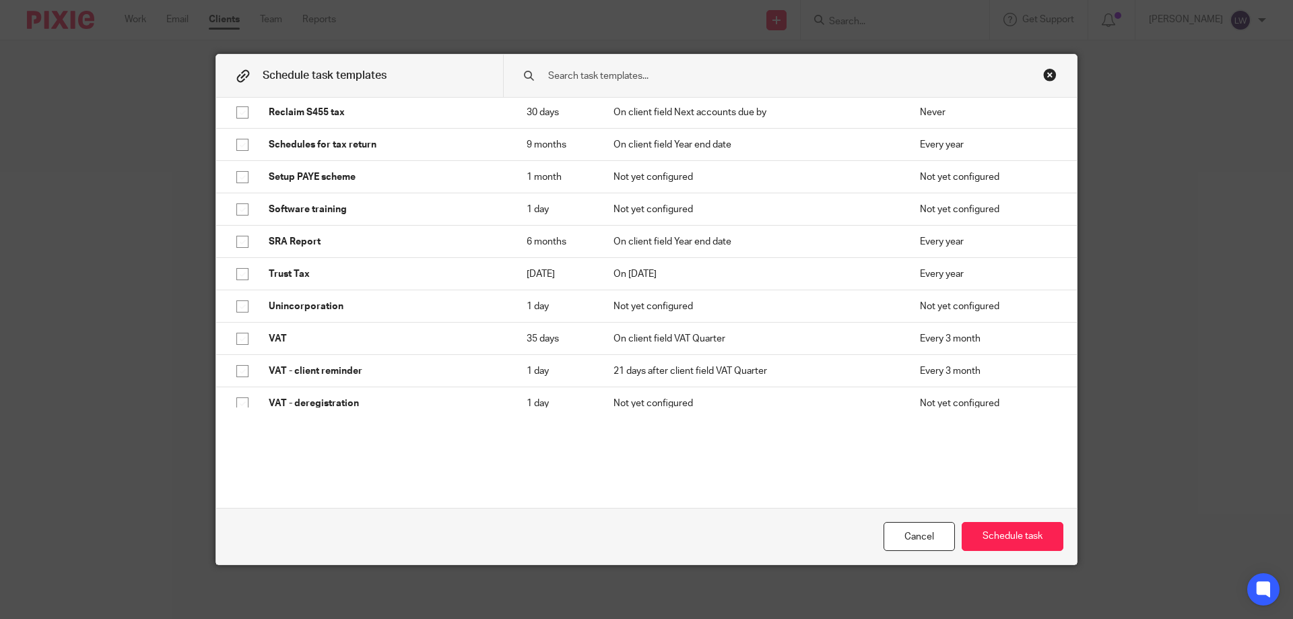
scroll to position [1805, 0]
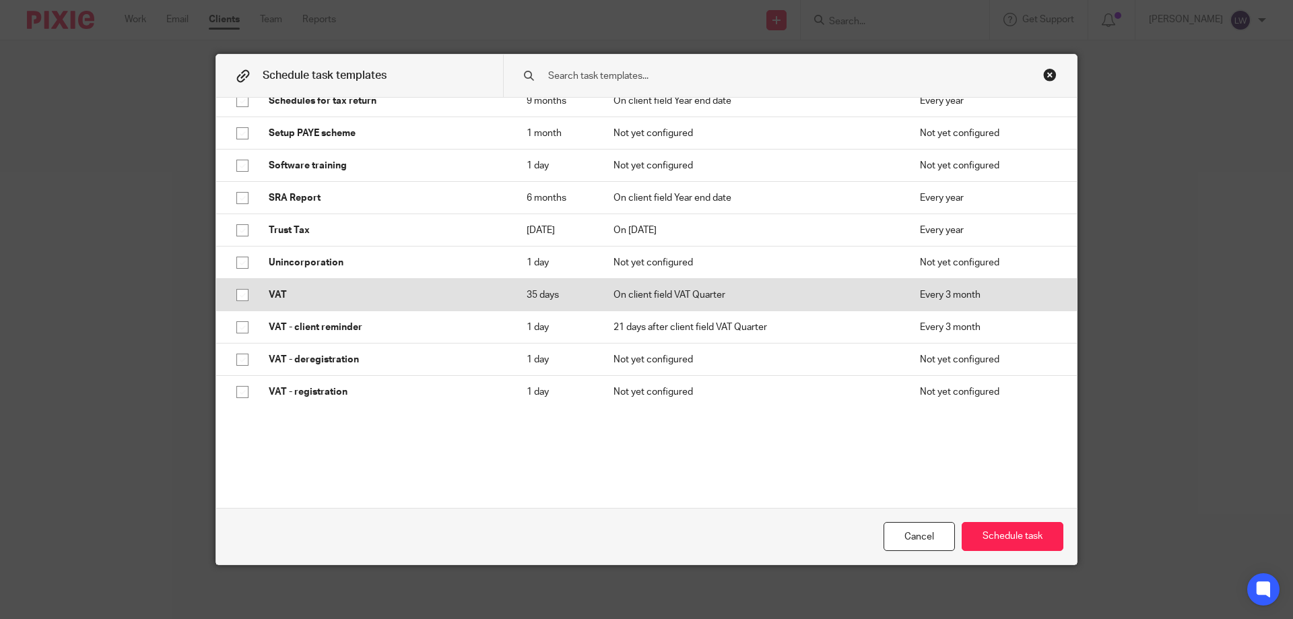
click at [239, 292] on input "checkbox" at bounding box center [243, 295] width 26 height 26
checkbox input "true"
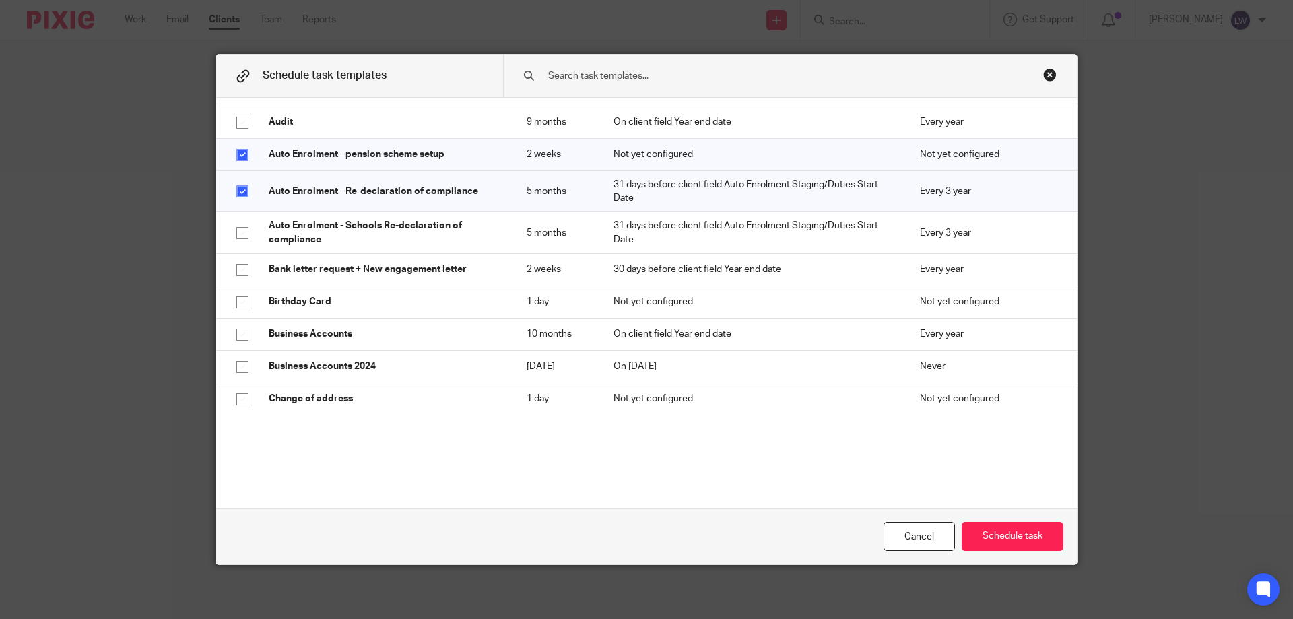
scroll to position [0, 0]
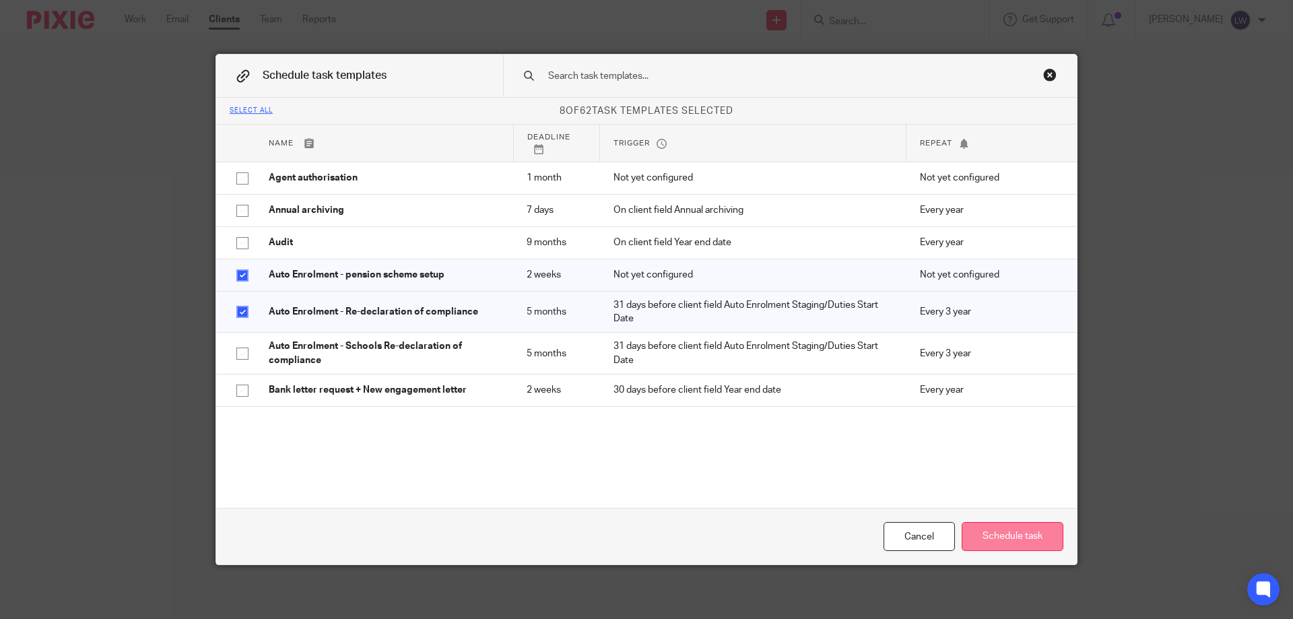
click at [1012, 533] on button "Schedule task" at bounding box center [1013, 536] width 102 height 29
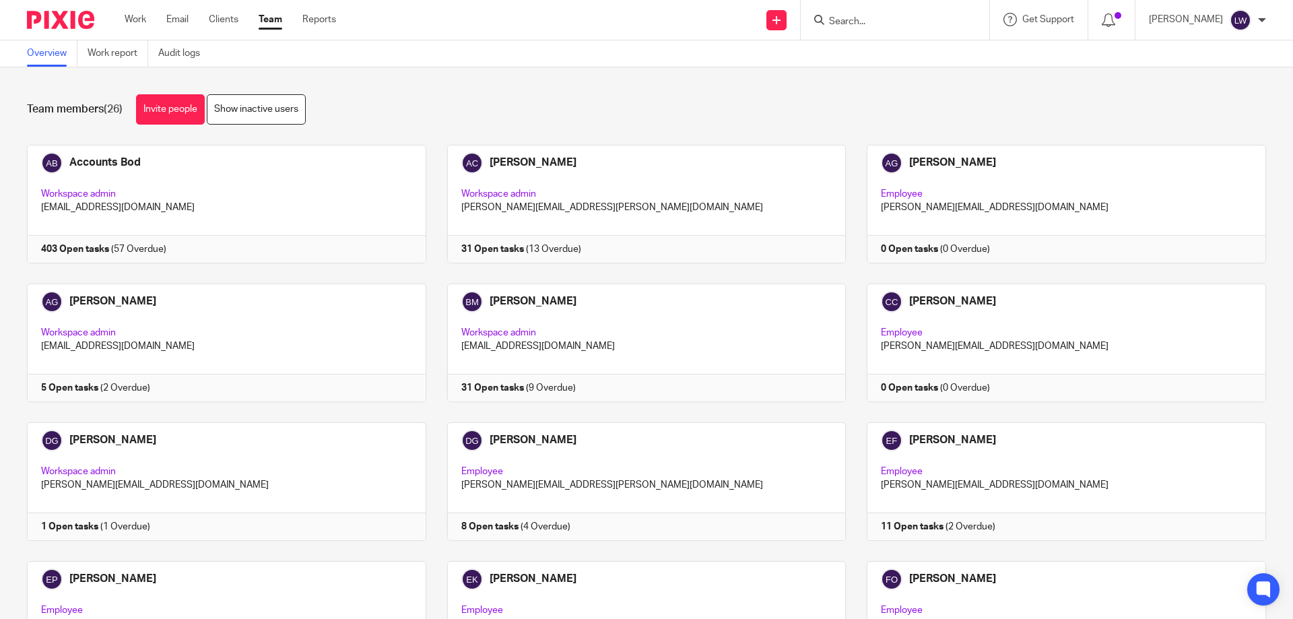
click at [839, 22] on input "Search" at bounding box center [888, 22] width 121 height 12
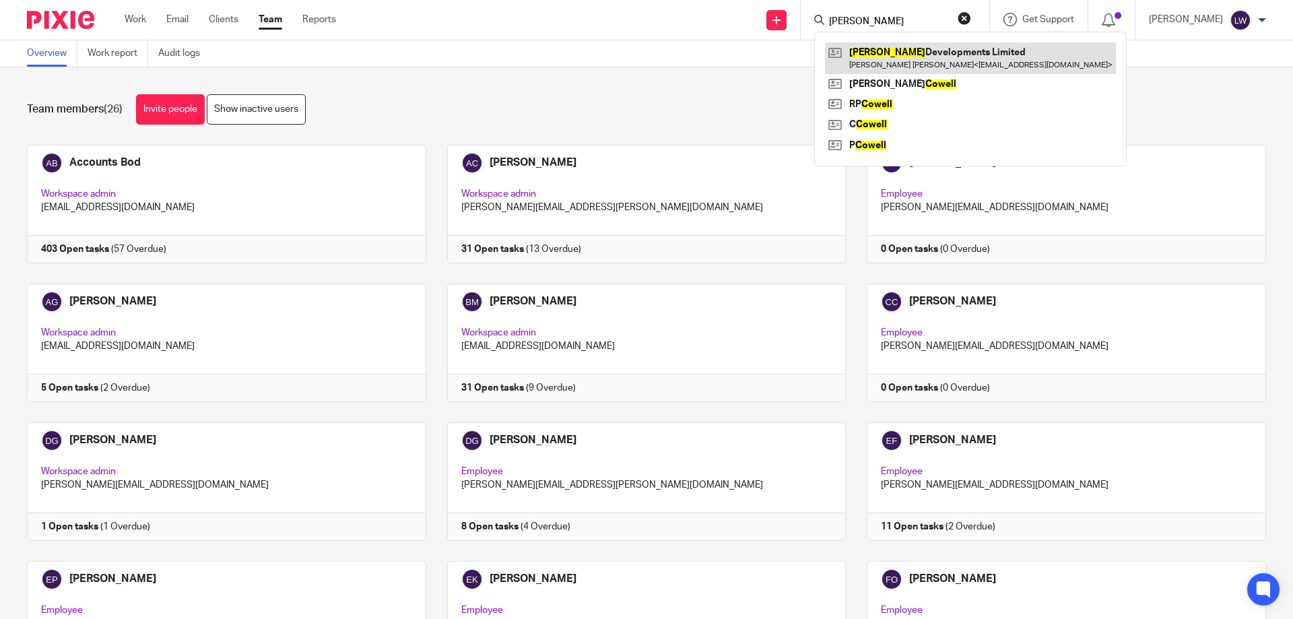
type input "[PERSON_NAME]"
click at [934, 56] on link at bounding box center [970, 57] width 291 height 31
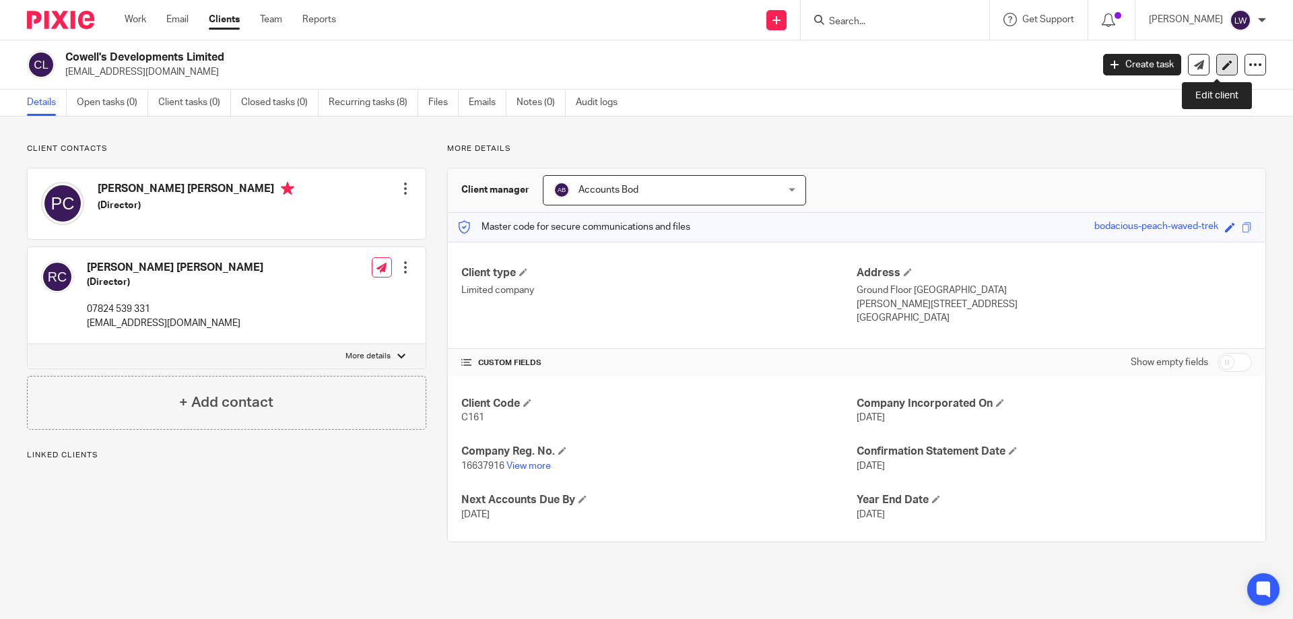
click at [1223, 63] on icon at bounding box center [1228, 65] width 10 height 10
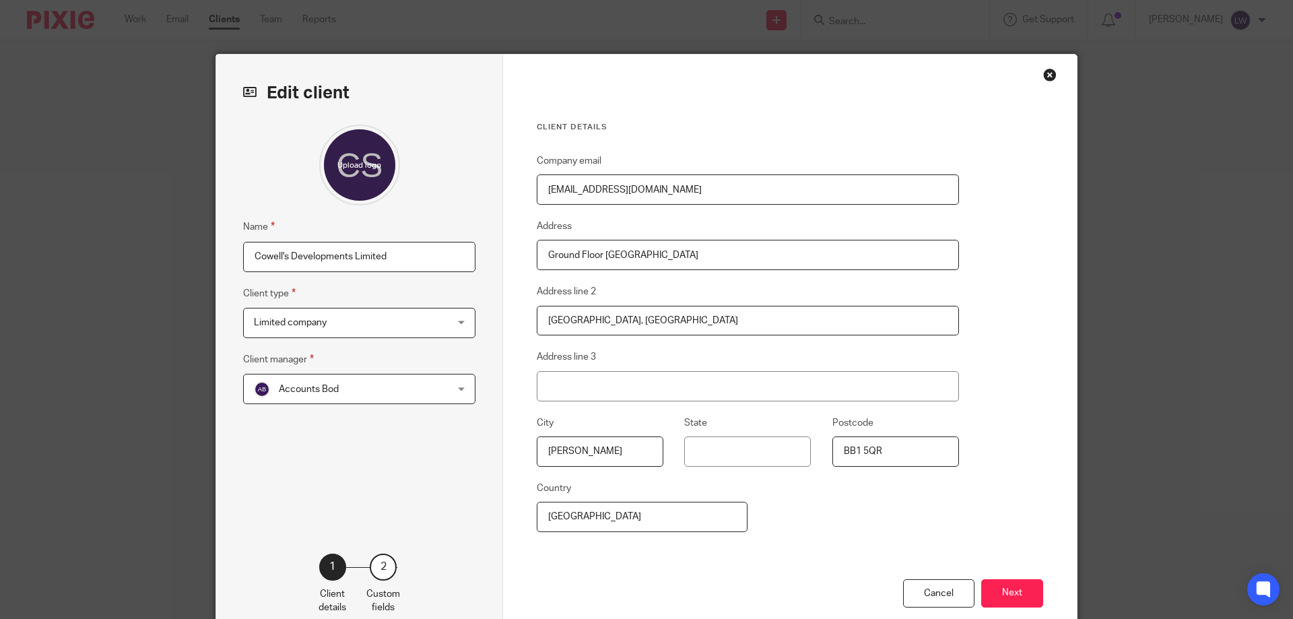
scroll to position [67, 0]
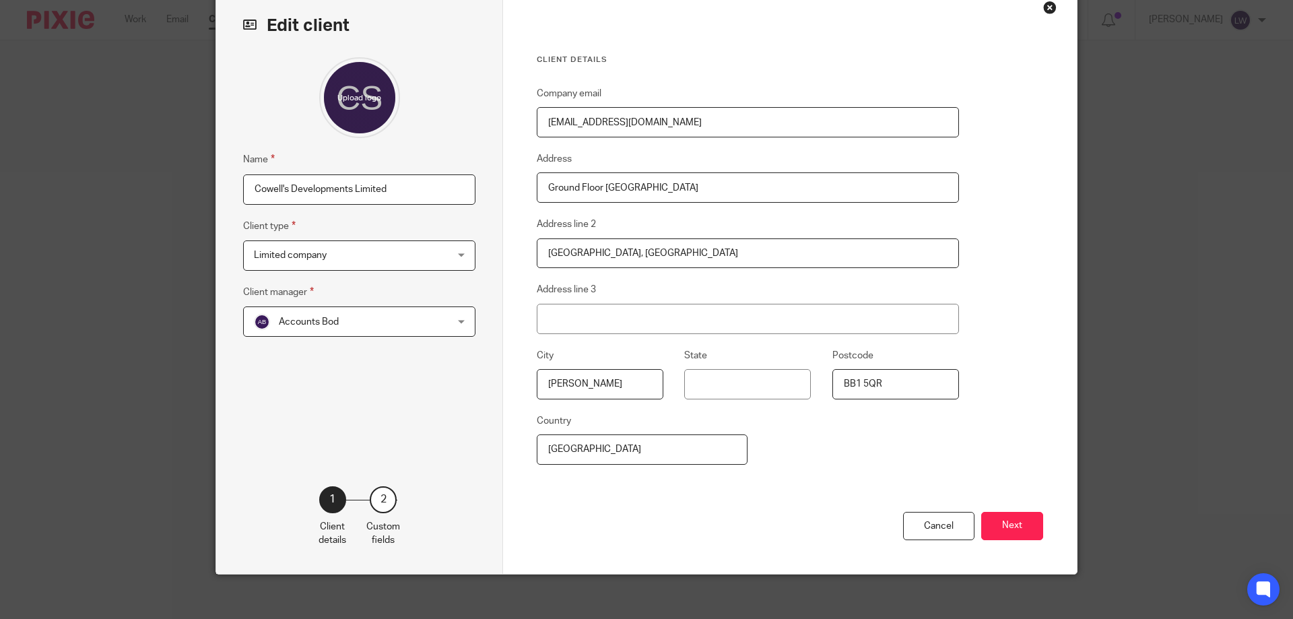
click at [1009, 519] on button "Next" at bounding box center [1012, 526] width 62 height 29
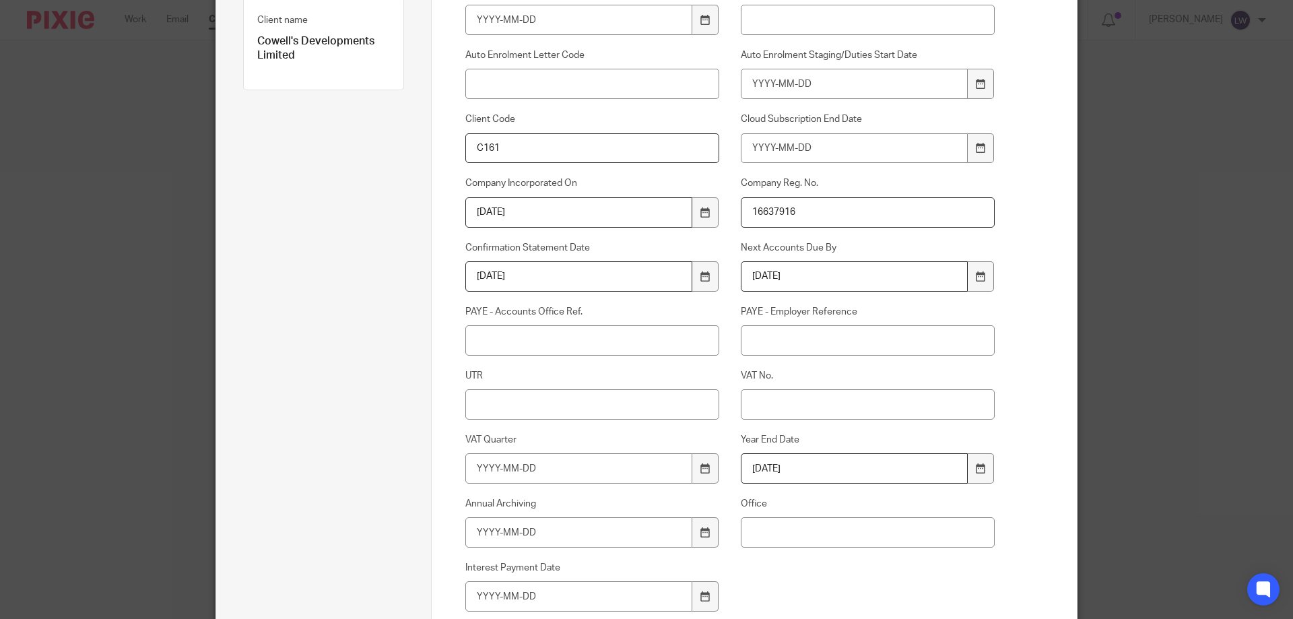
scroll to position [269, 0]
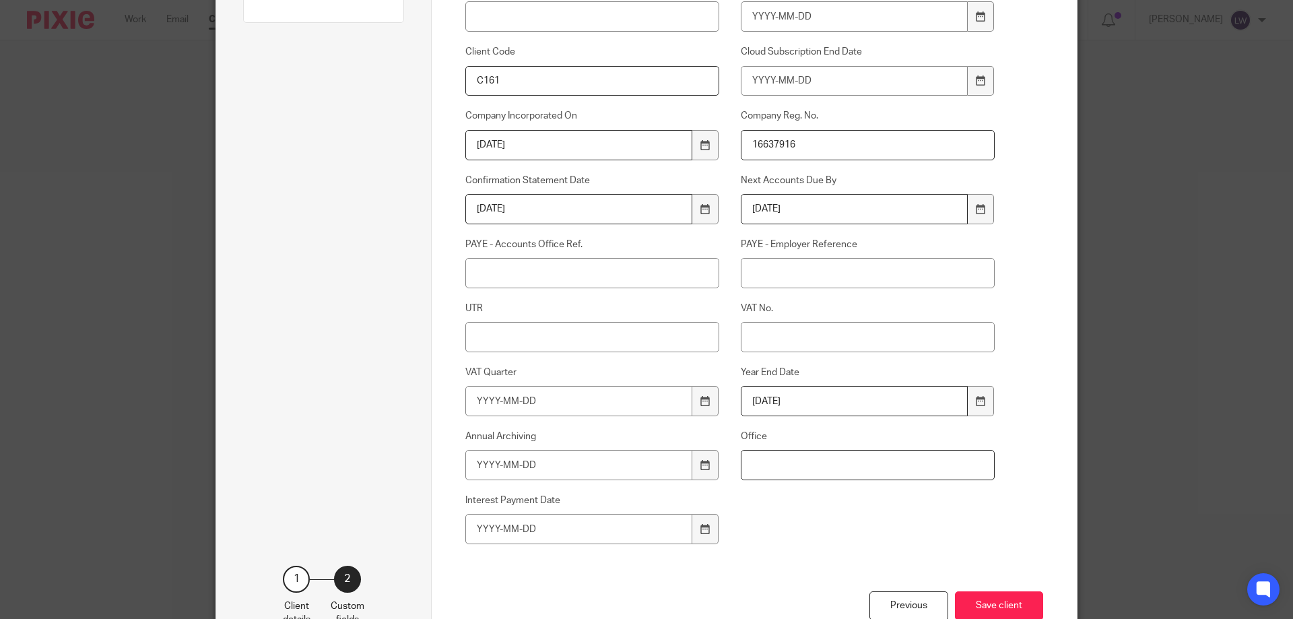
click at [773, 465] on input "Office" at bounding box center [868, 465] width 255 height 30
type input "[PERSON_NAME]"
click at [1002, 604] on button "Save client" at bounding box center [999, 605] width 88 height 29
